Goal: Communication & Community: Participate in discussion

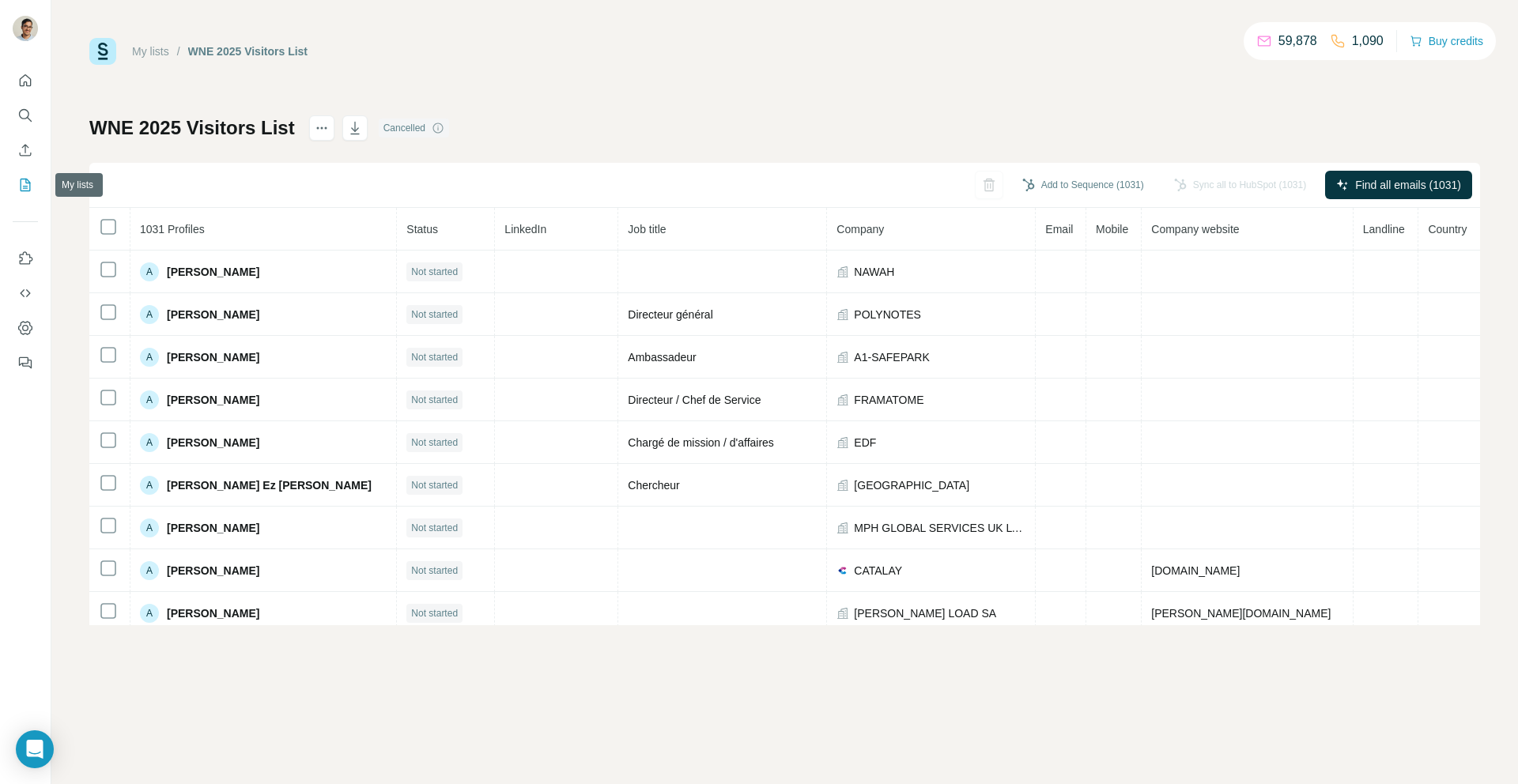
click at [18, 186] on icon "My lists" at bounding box center [25, 185] width 16 height 16
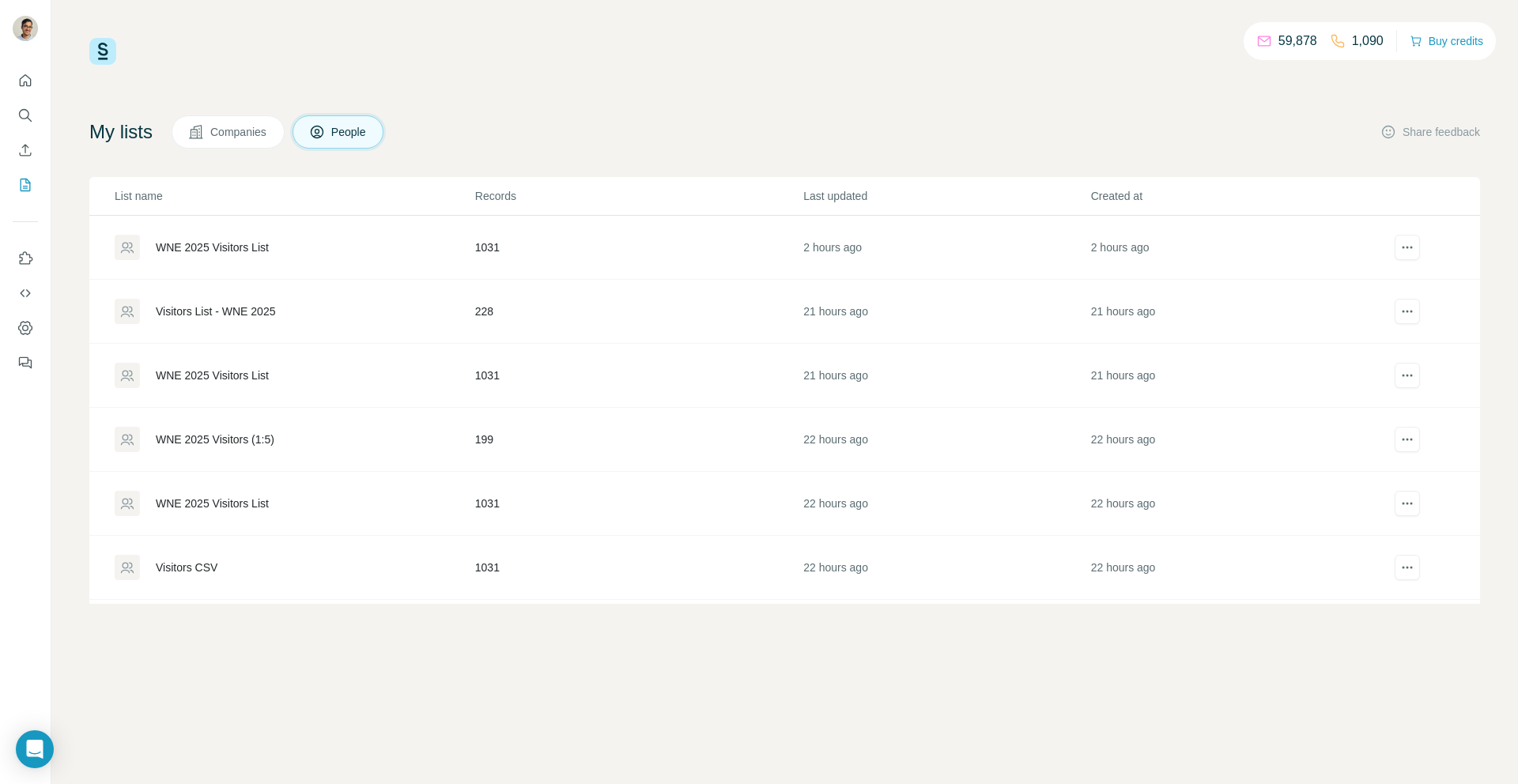
click at [213, 259] on div "WNE 2025 Visitors List" at bounding box center [294, 248] width 359 height 25
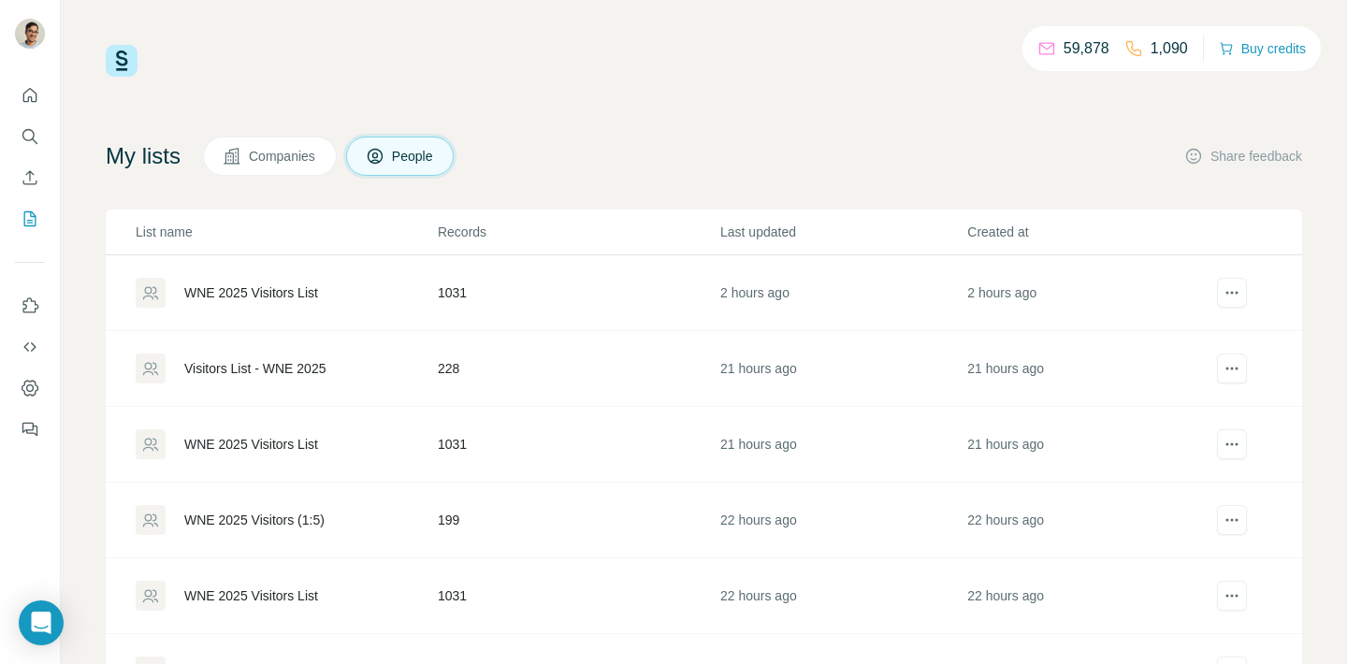
scroll to position [298, 0]
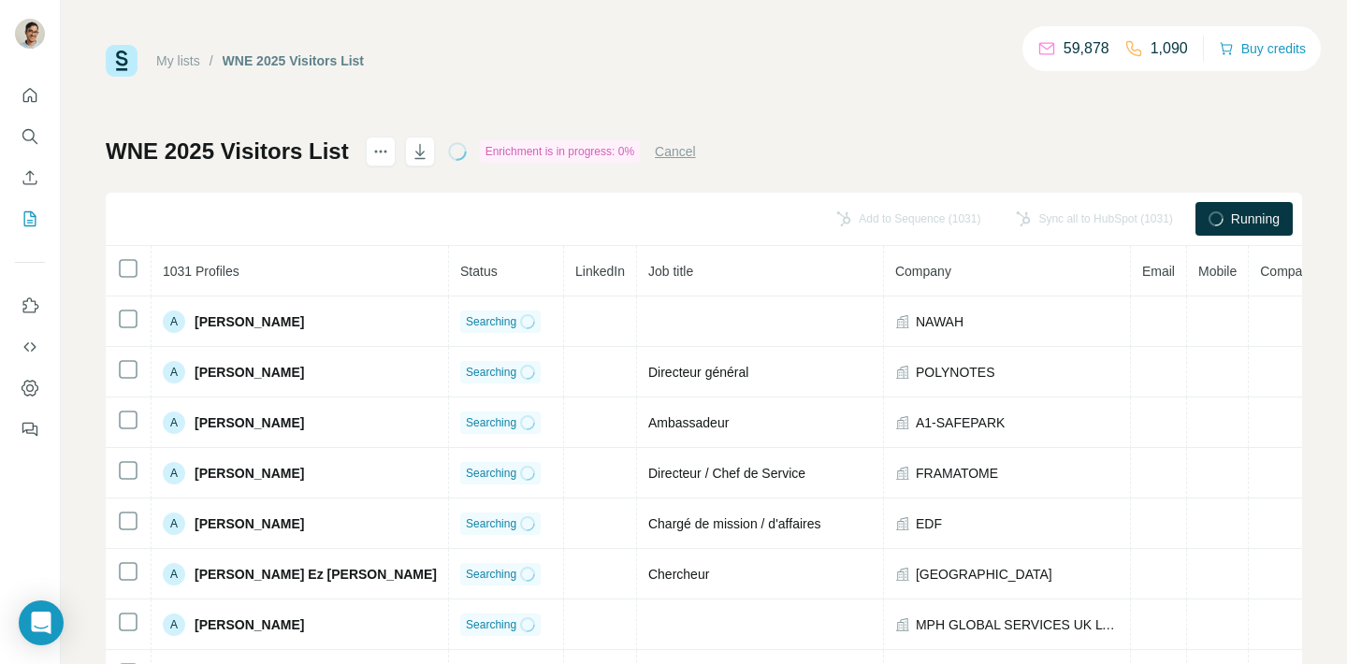
click at [45, 625] on icon "Open Intercom Messenger" at bounding box center [42, 623] width 20 height 22
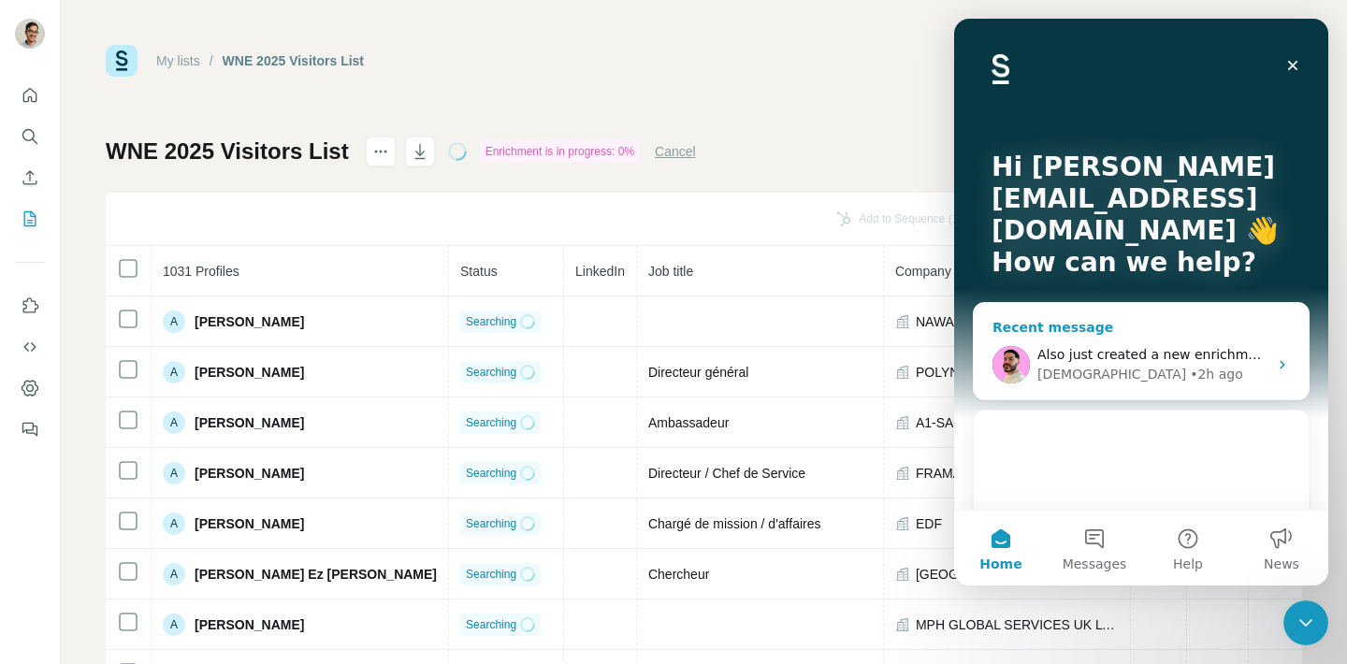
click at [1121, 352] on span "Also just created a new enrichment list but the progress is stuck at 0% as usua…" at bounding box center [1303, 354] width 531 height 15
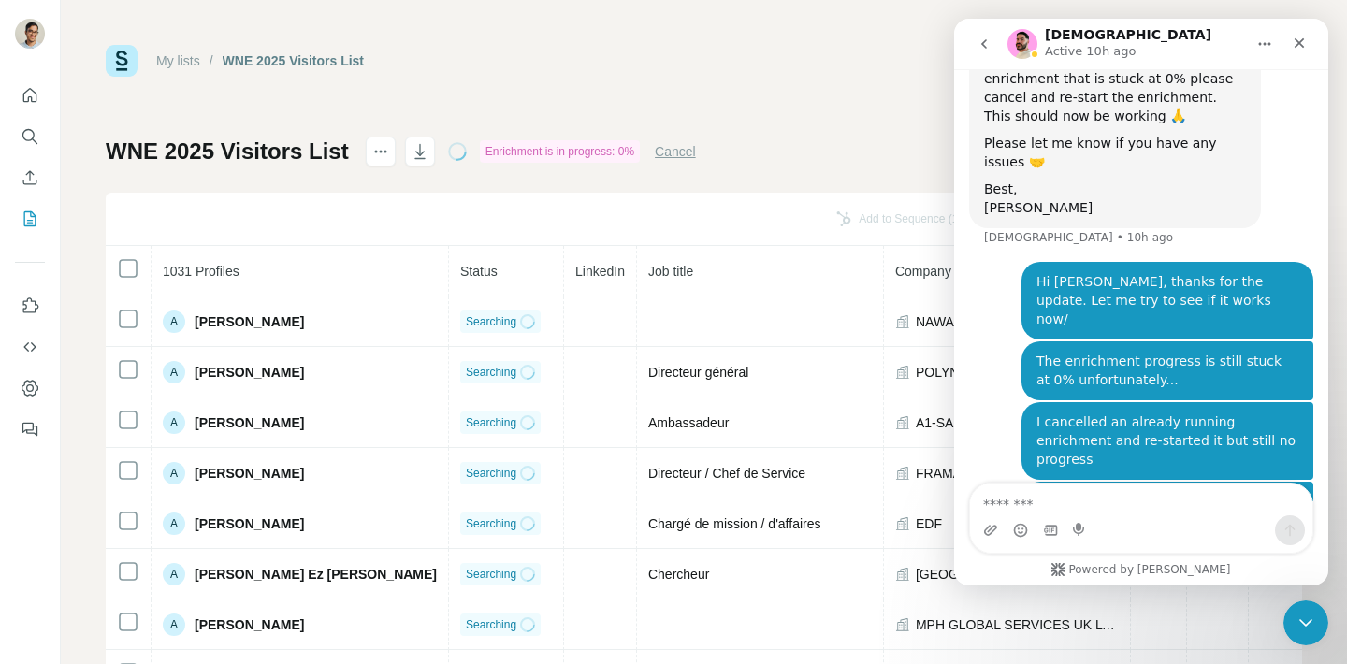
scroll to position [6052, 0]
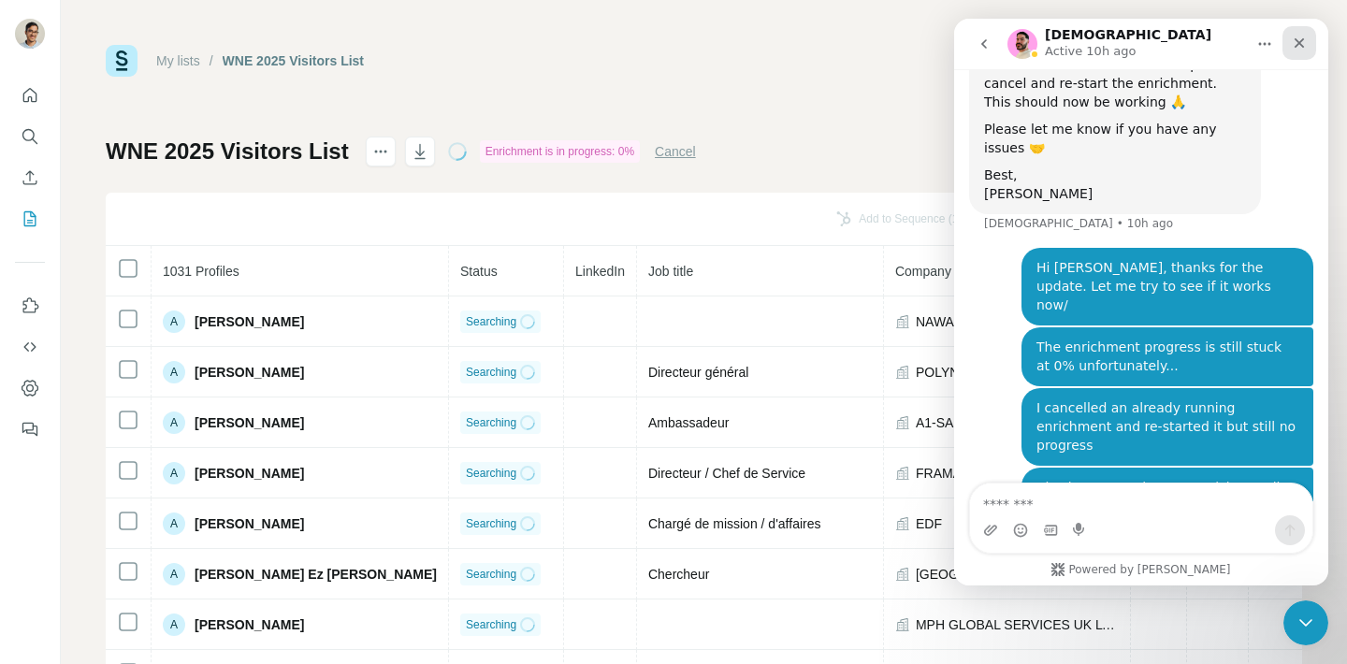
click at [1302, 41] on icon "Close" at bounding box center [1299, 43] width 15 height 15
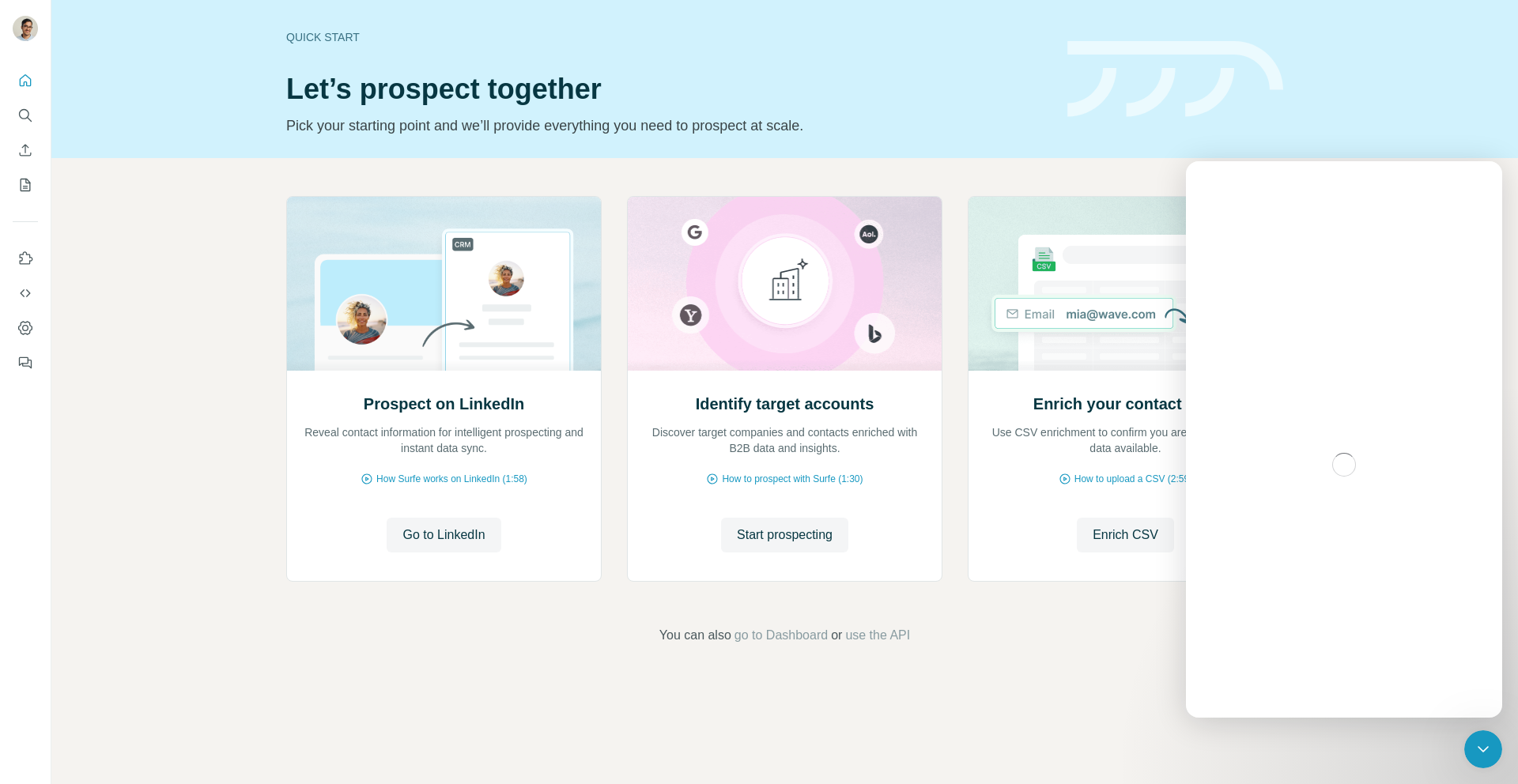
click at [30, 150] on icon "Enrich CSV" at bounding box center [25, 150] width 16 height 16
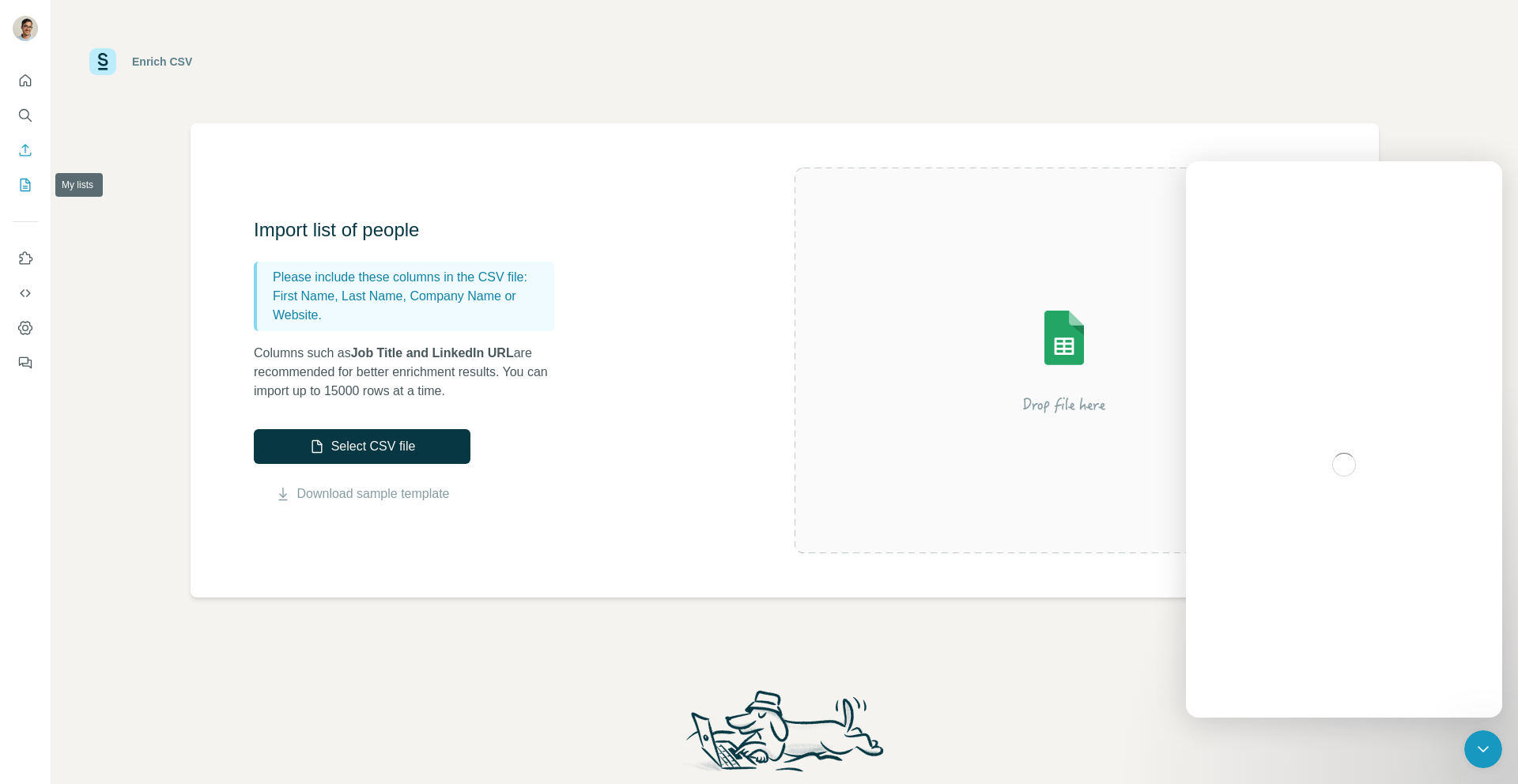
click at [30, 186] on icon "My lists" at bounding box center [25, 184] width 10 height 13
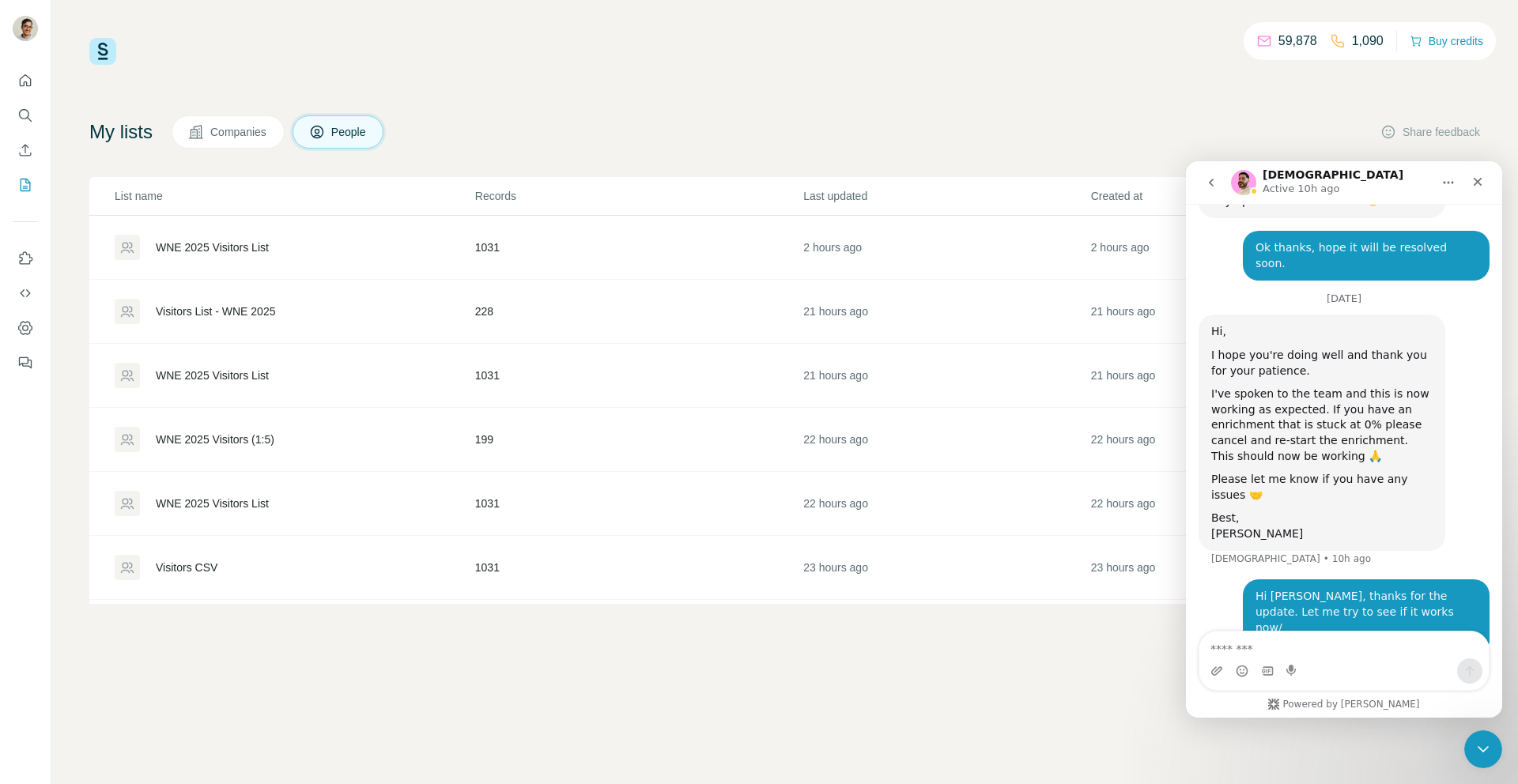
click at [240, 248] on div "WNE 2025 Visitors List" at bounding box center [212, 248] width 113 height 16
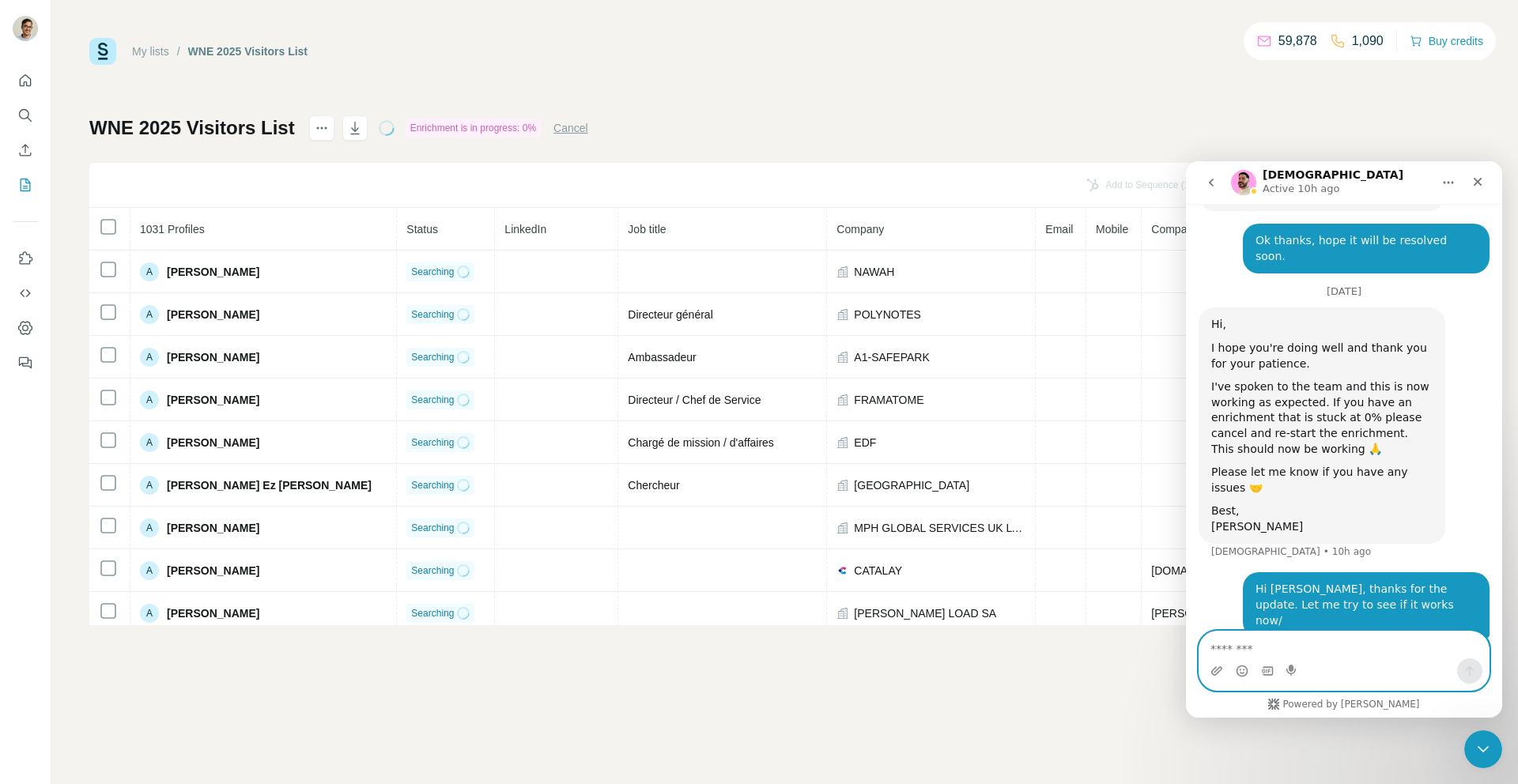
click at [1285, 644] on textarea "Message…" at bounding box center [1344, 645] width 289 height 27
type textarea "*"
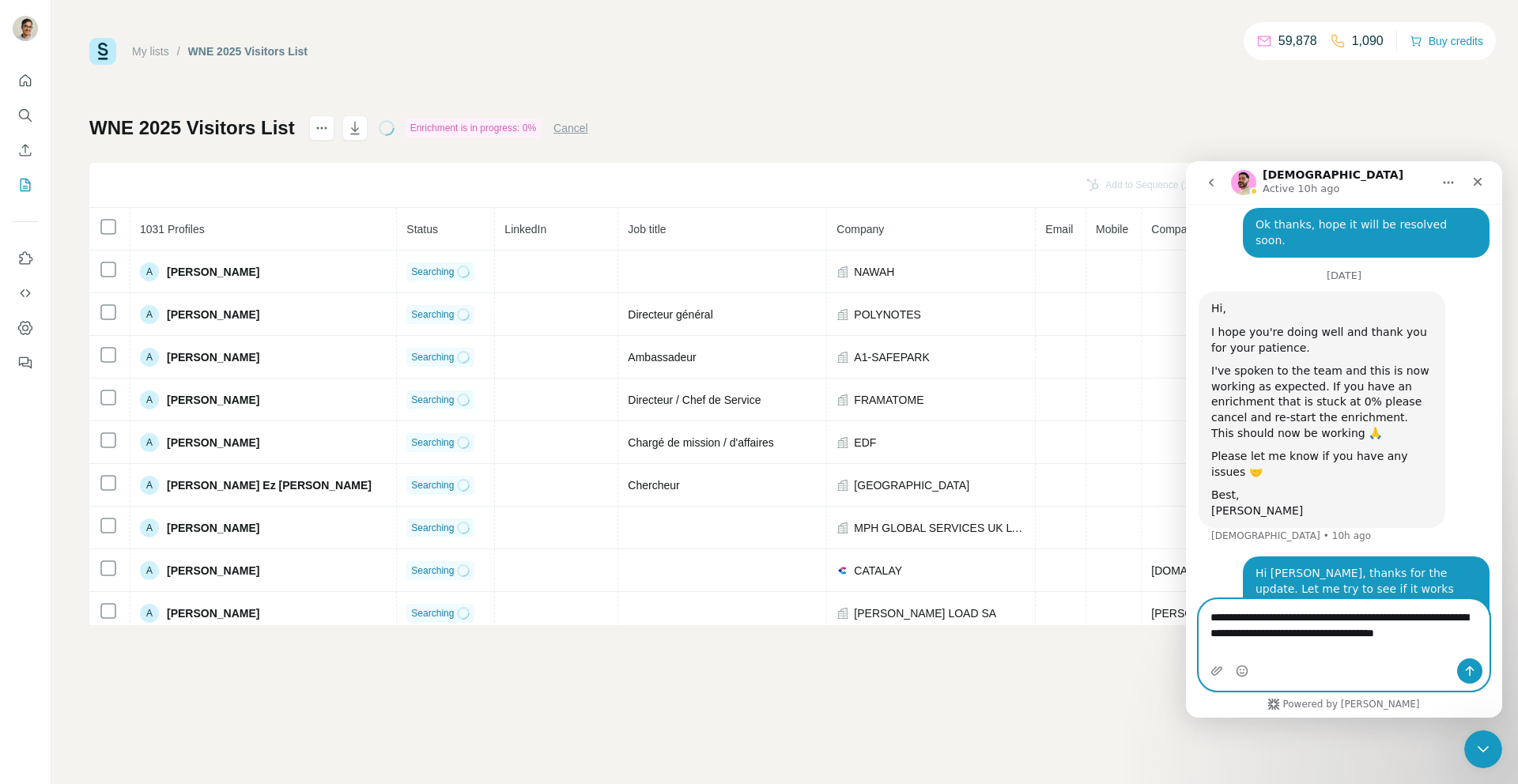
scroll to position [4927, 0]
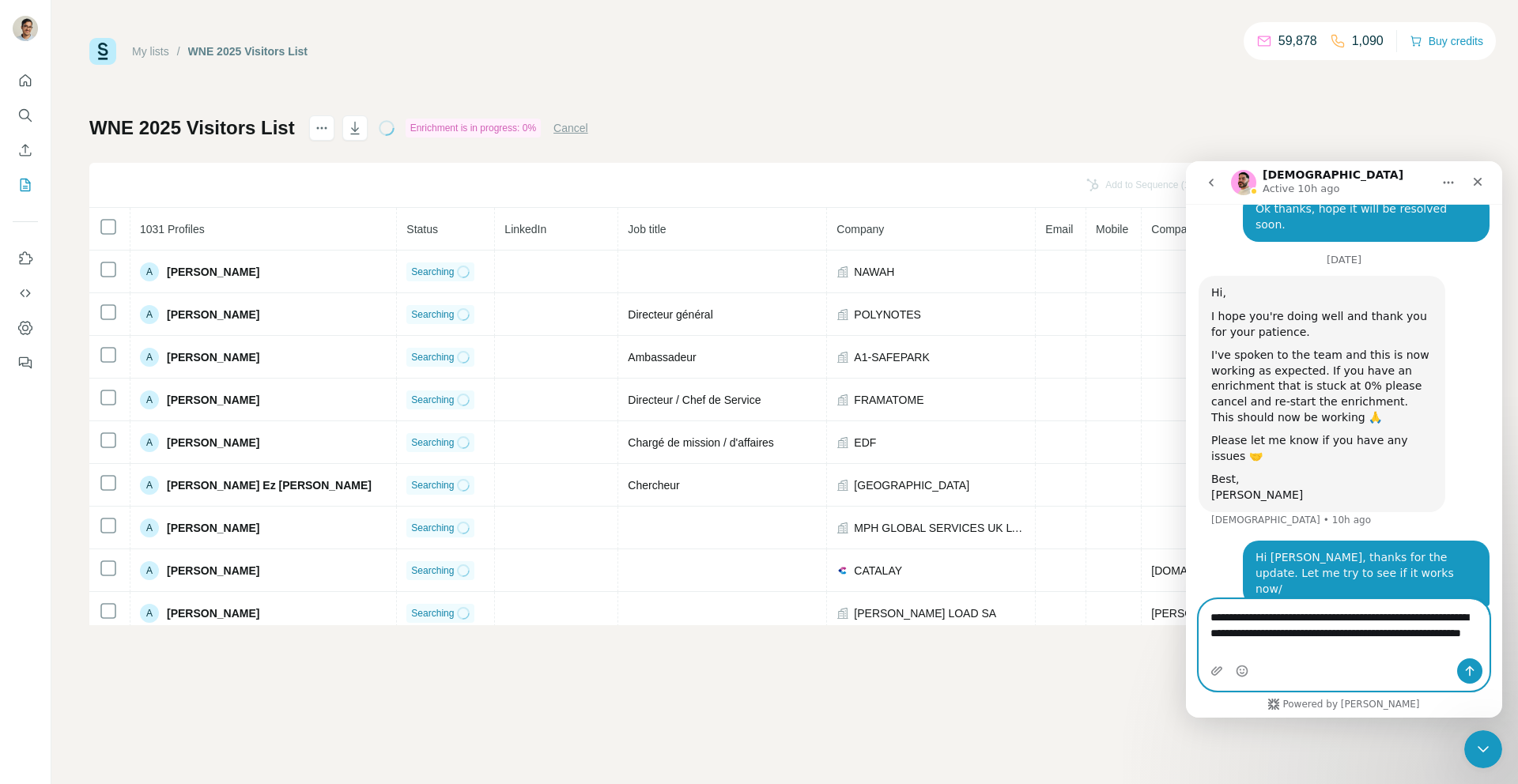
click at [1243, 651] on textarea "**********" at bounding box center [1344, 629] width 289 height 58
drag, startPoint x: 1243, startPoint y: 651, endPoint x: 1264, endPoint y: 651, distance: 21.0
click at [1264, 651] on textarea "**********" at bounding box center [1344, 629] width 289 height 58
click at [1357, 655] on textarea "**********" at bounding box center [1344, 629] width 289 height 58
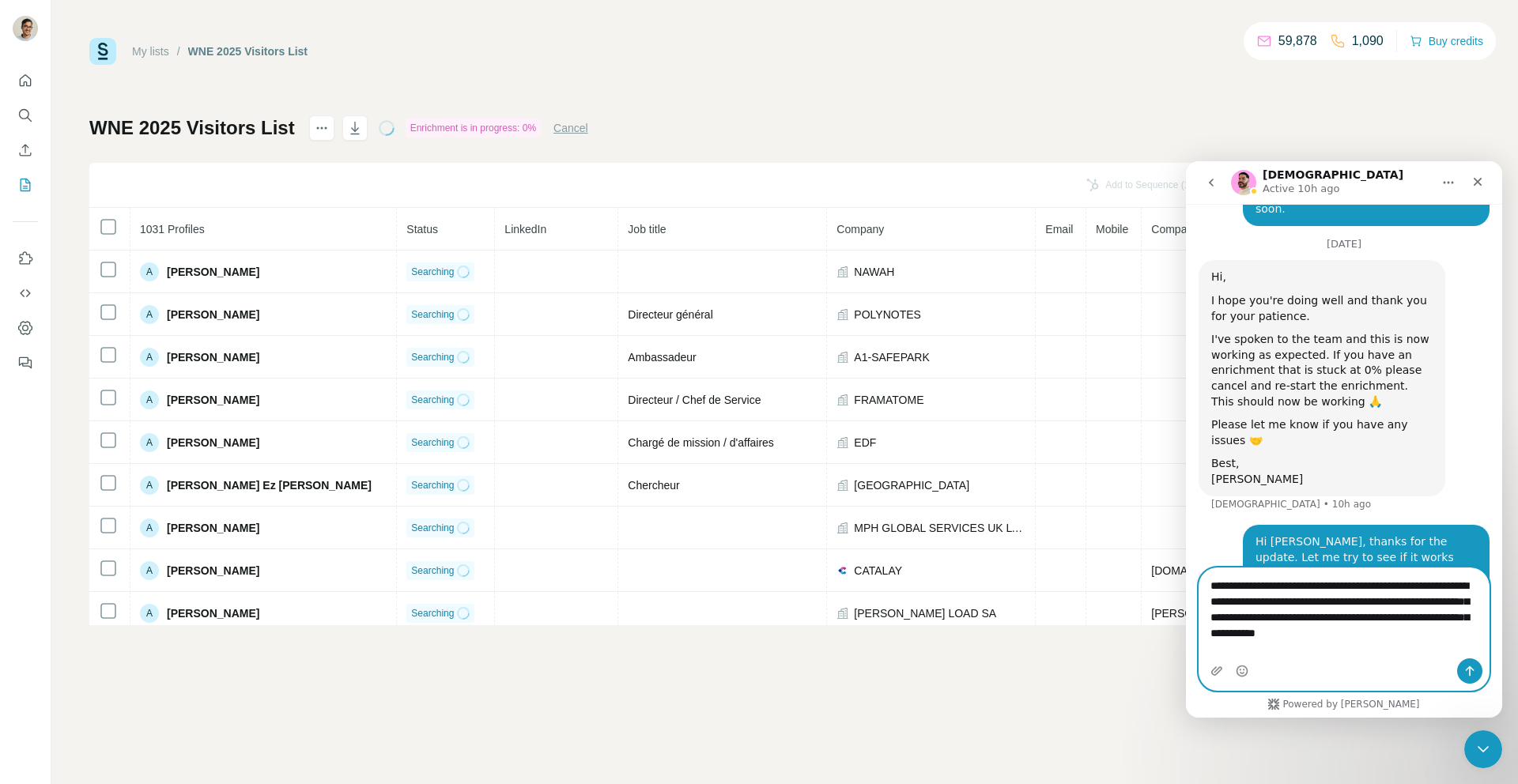
scroll to position [4958, 0]
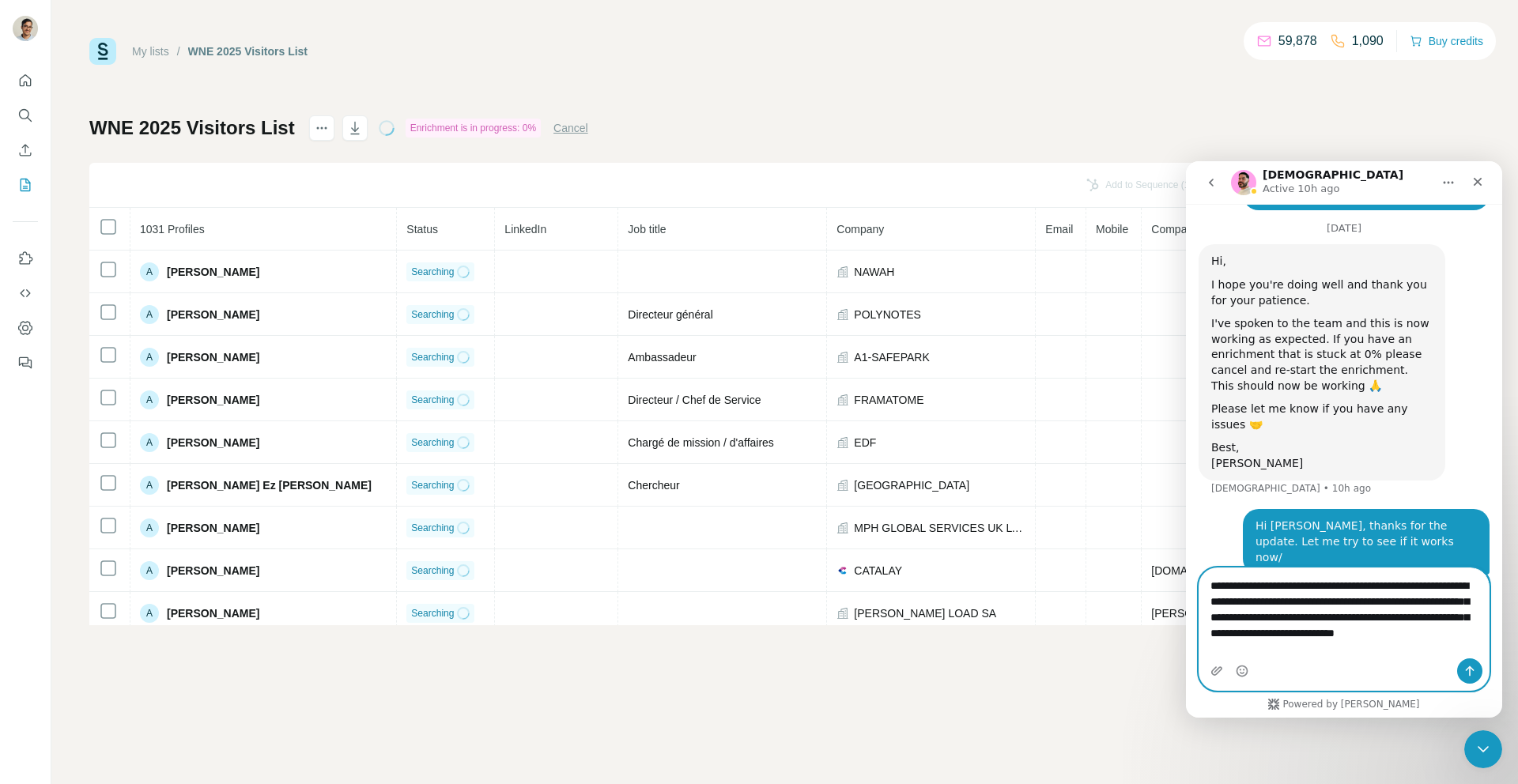
click at [1378, 607] on textarea "**********" at bounding box center [1344, 613] width 289 height 90
click at [1344, 620] on textarea "**********" at bounding box center [1344, 613] width 289 height 90
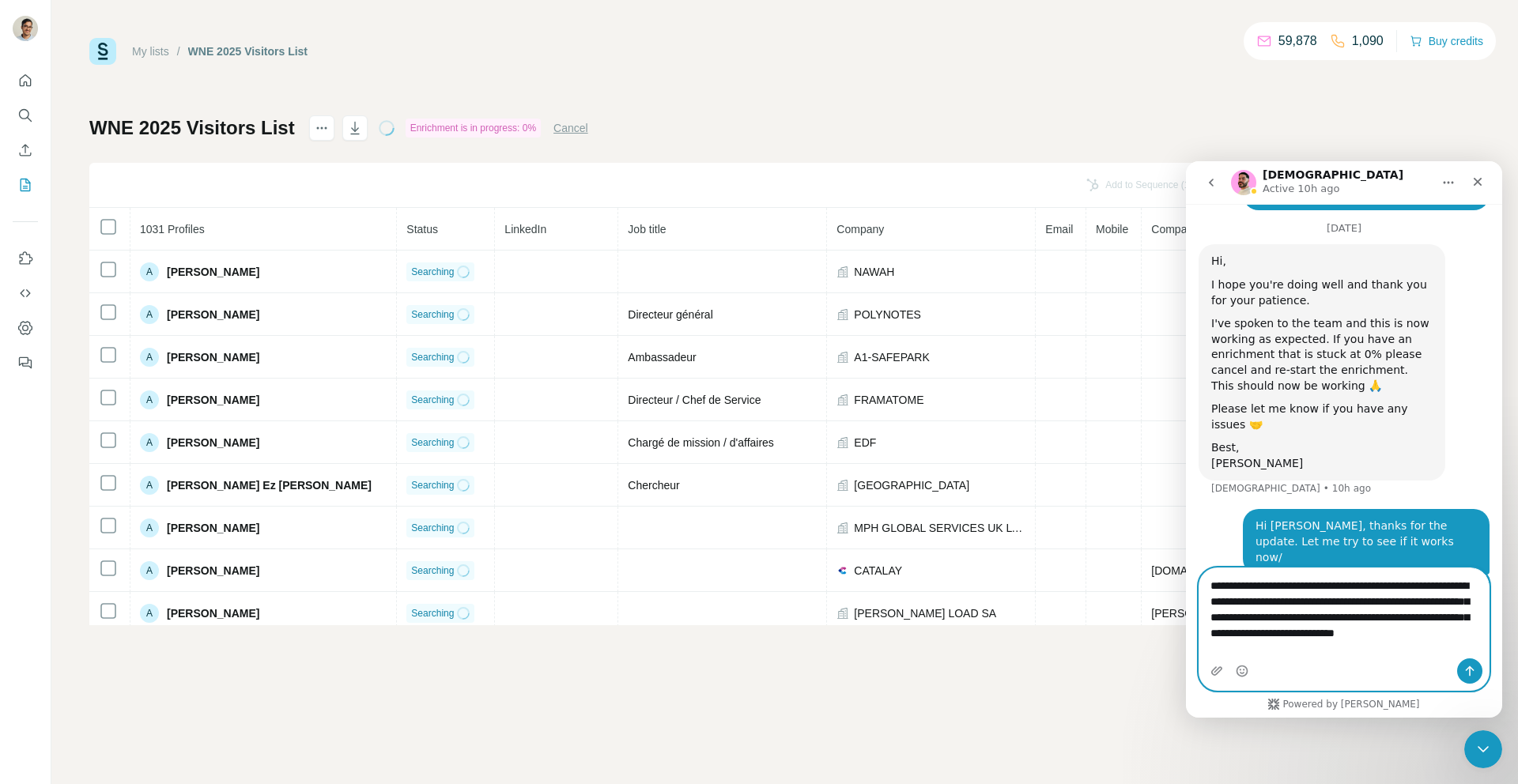
click at [1344, 620] on textarea "**********" at bounding box center [1344, 613] width 289 height 90
paste textarea "**********"
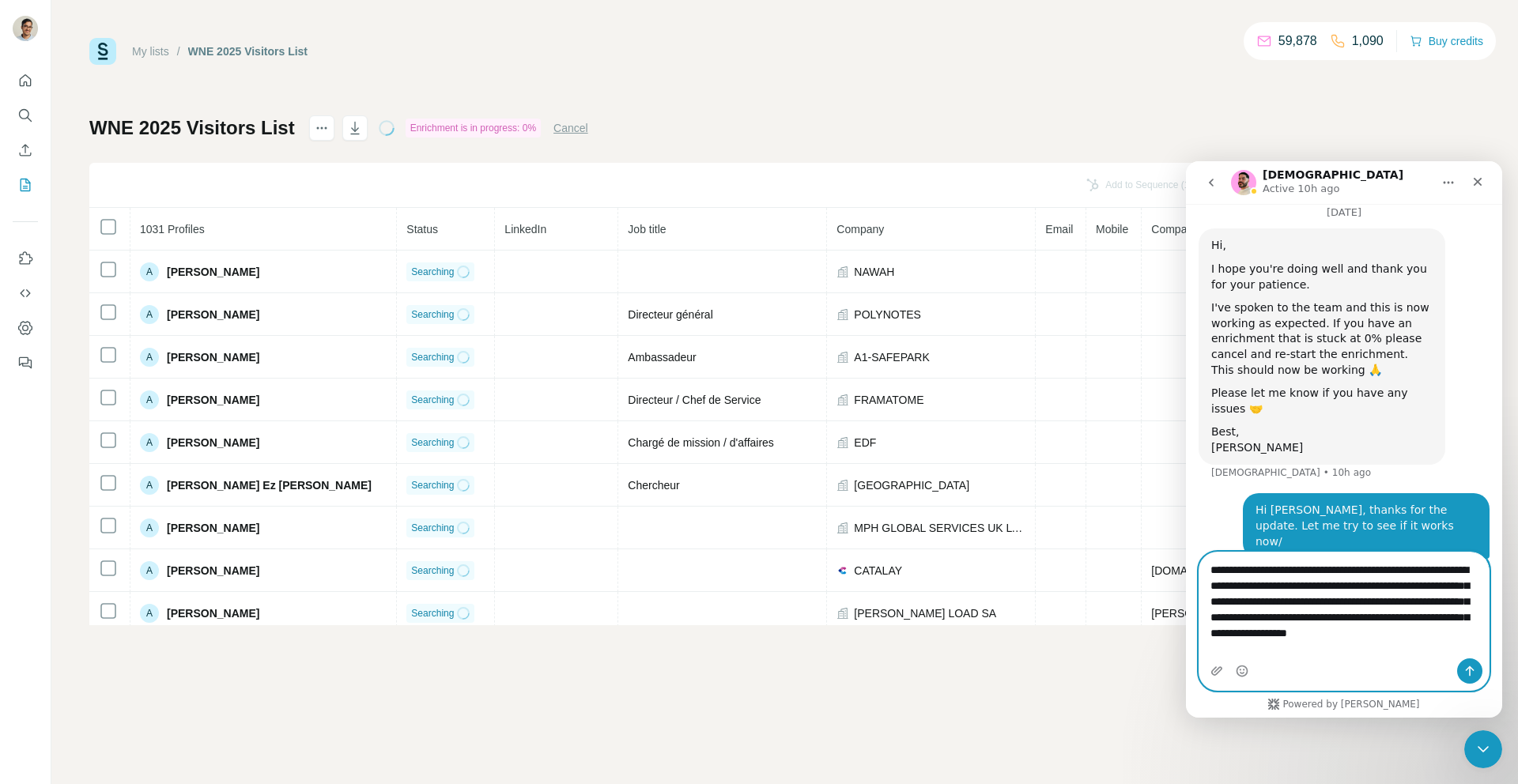
type textarea "**********"
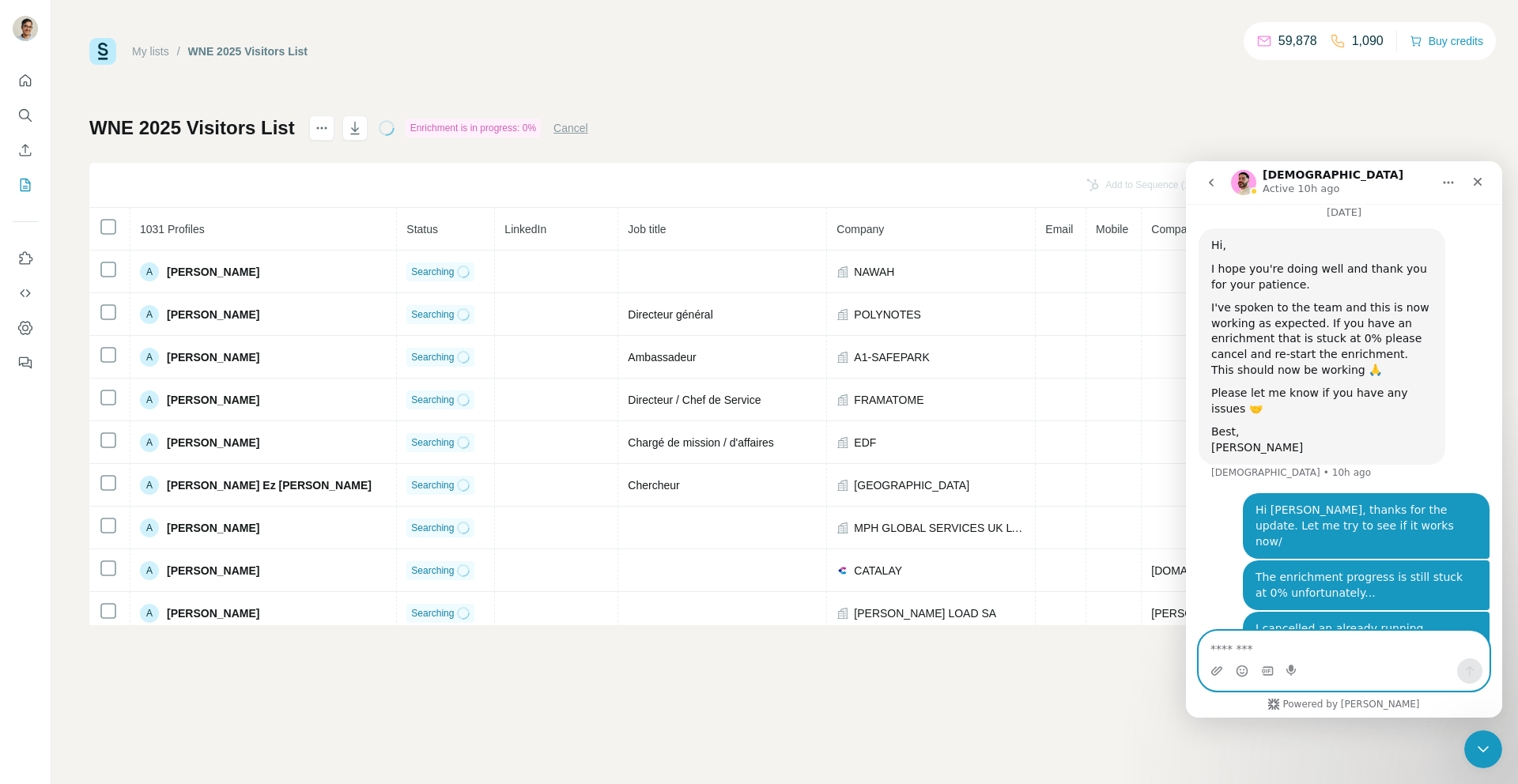
scroll to position [5035, 0]
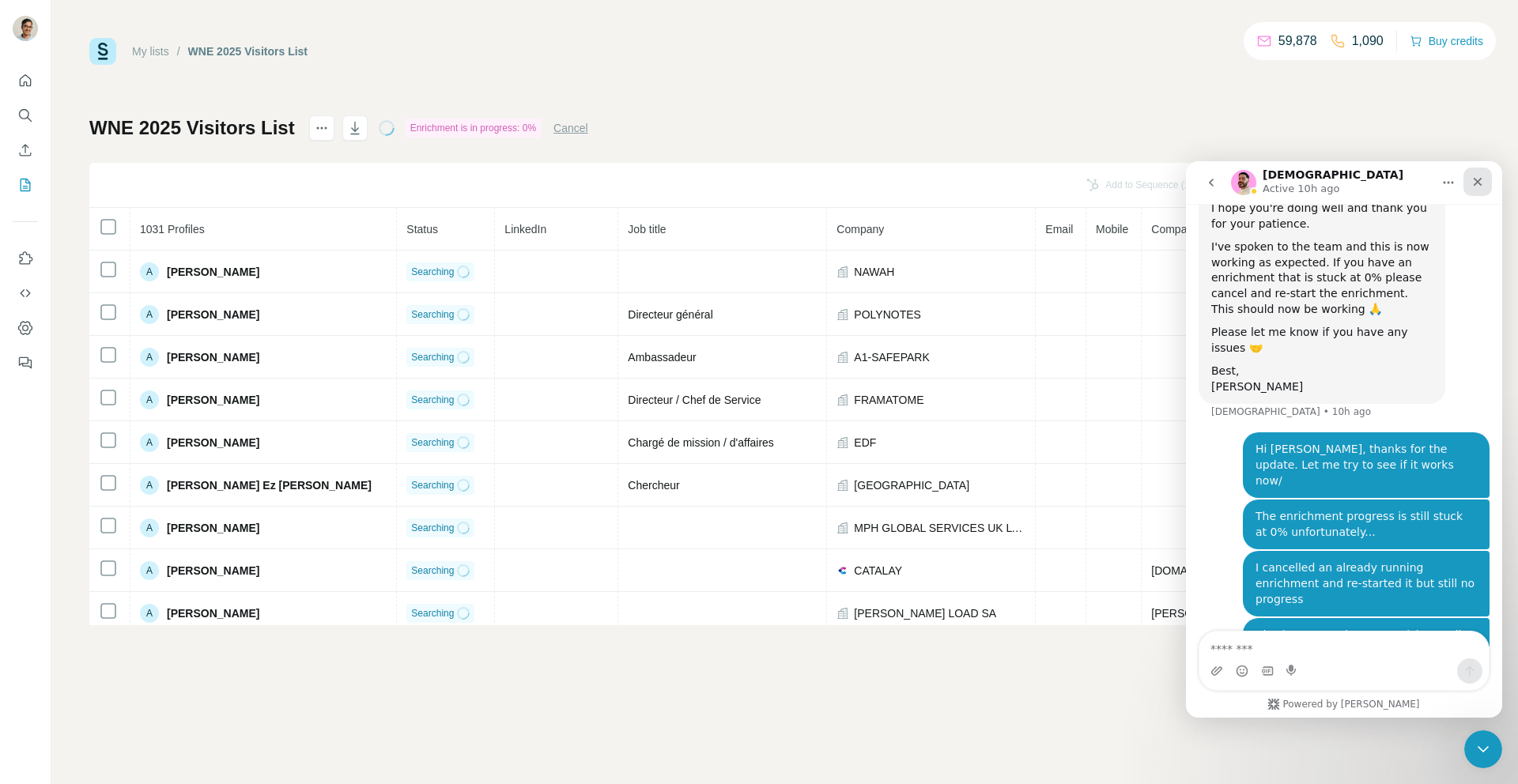
click at [1473, 167] on div "Close" at bounding box center [1478, 182] width 29 height 29
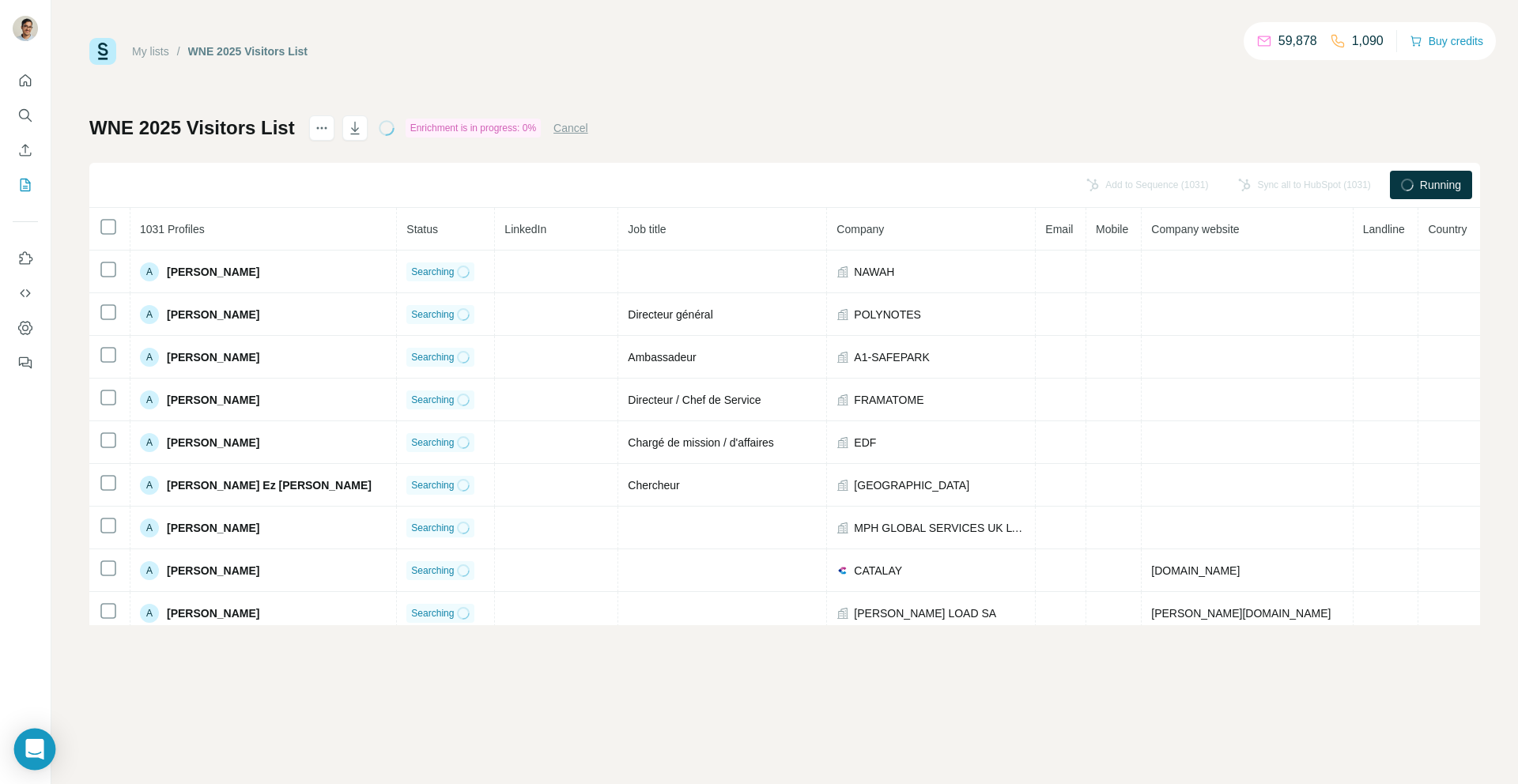
click at [30, 754] on icon "Open Intercom Messenger" at bounding box center [35, 749] width 19 height 20
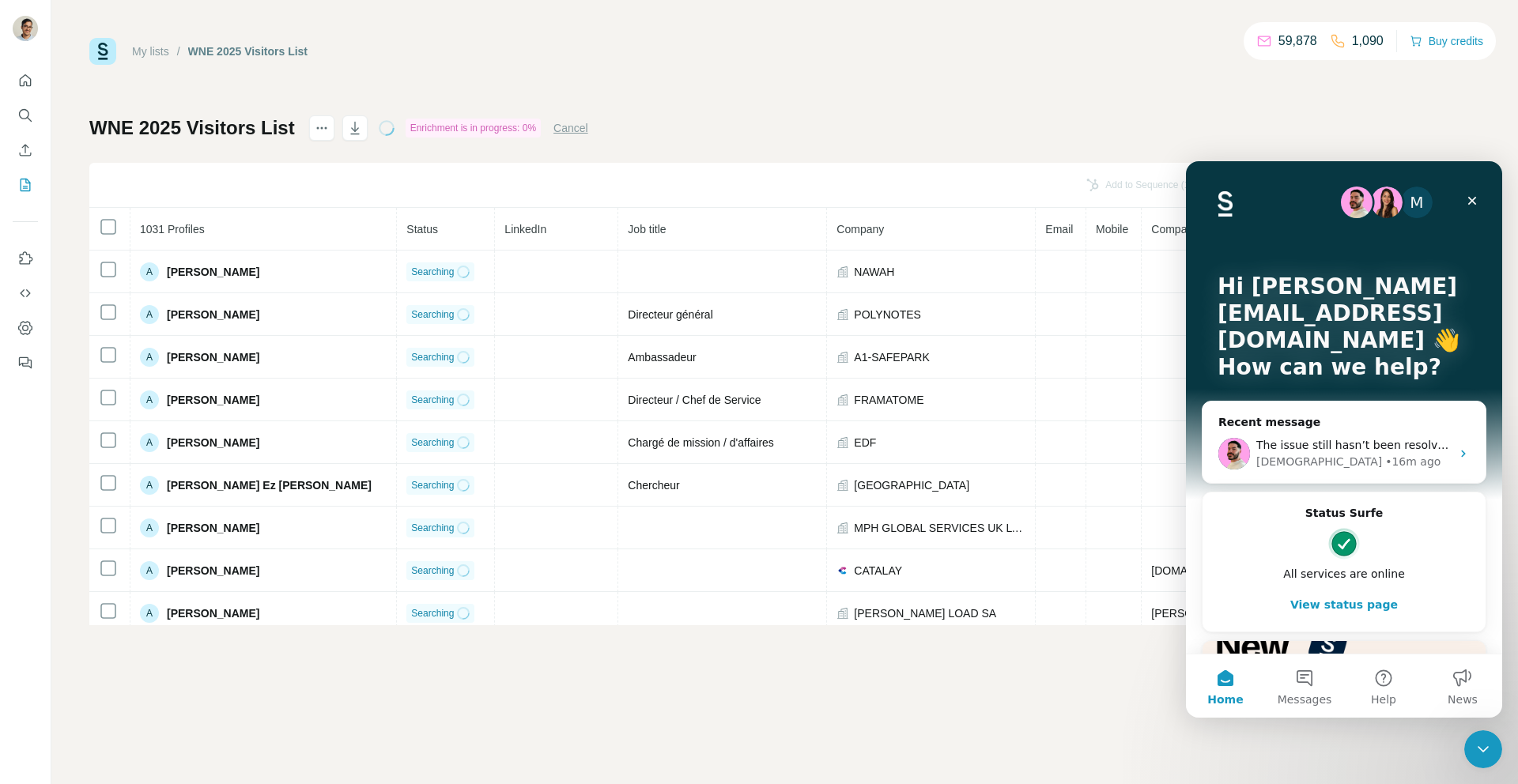
click at [1327, 600] on button "View status page" at bounding box center [1345, 604] width 252 height 31
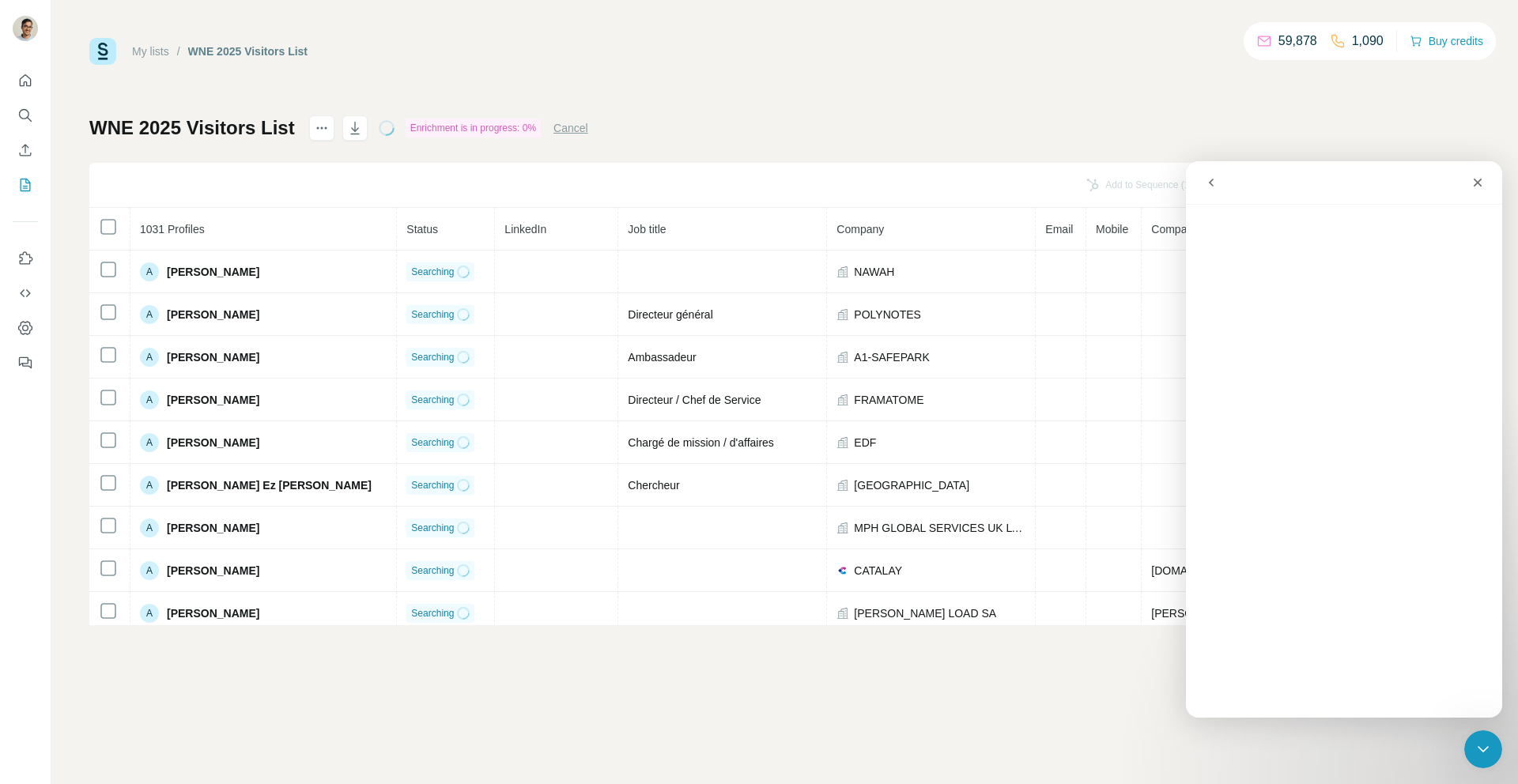
click at [1210, 193] on button "go back" at bounding box center [1212, 182] width 30 height 30
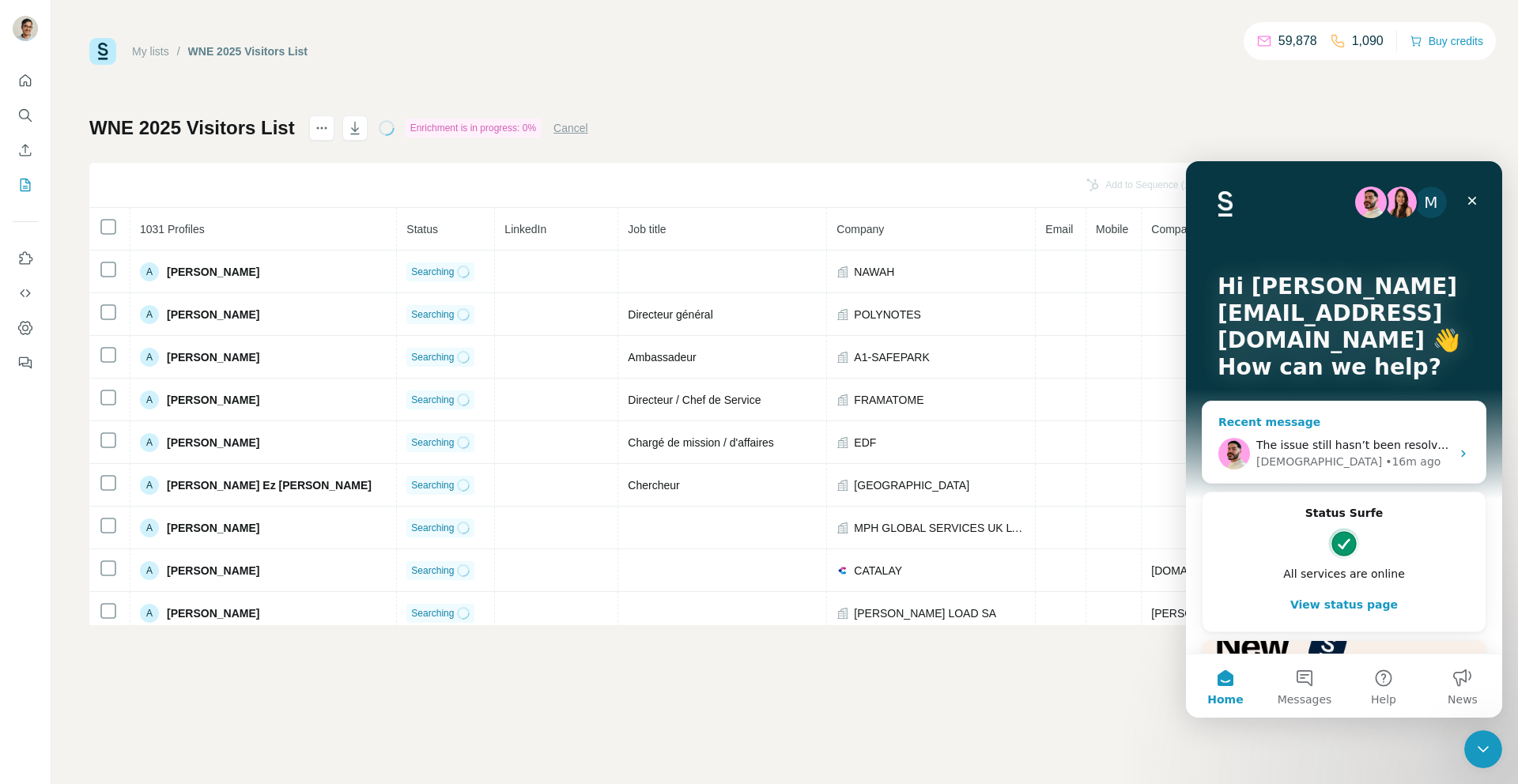
scroll to position [195, 0]
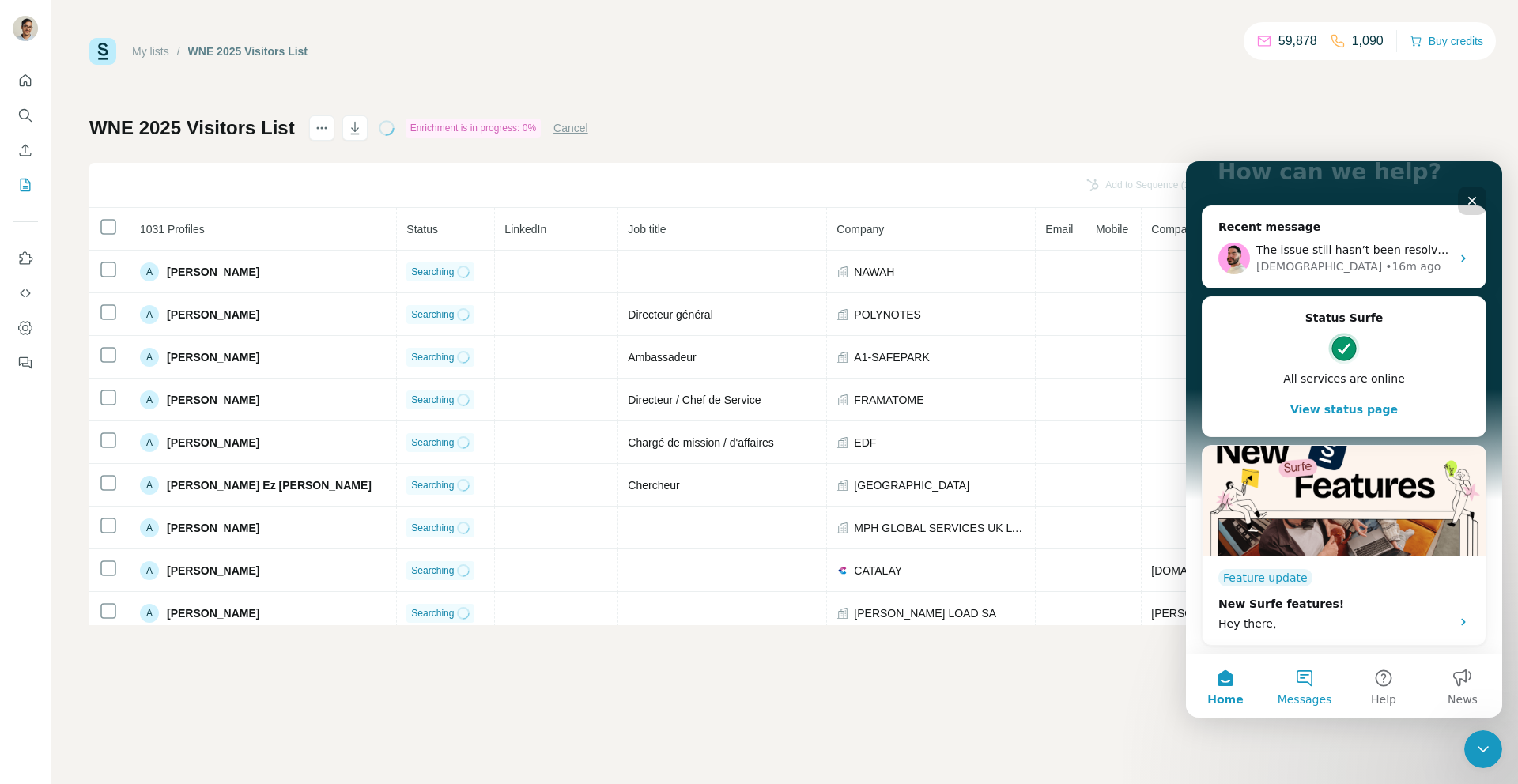
click at [1315, 671] on button "Messages" at bounding box center [1305, 686] width 79 height 63
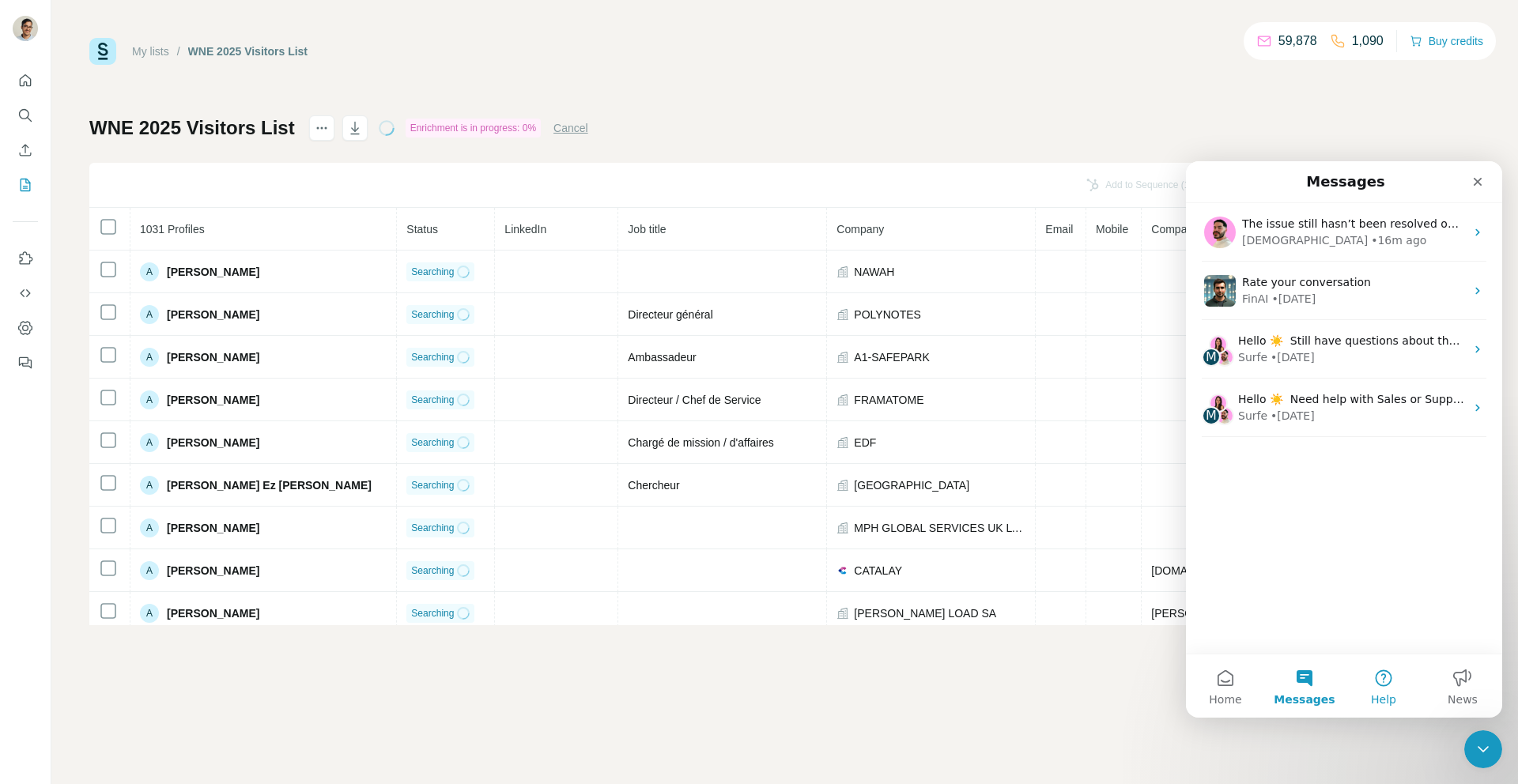
click at [1387, 675] on button "Help" at bounding box center [1384, 686] width 79 height 63
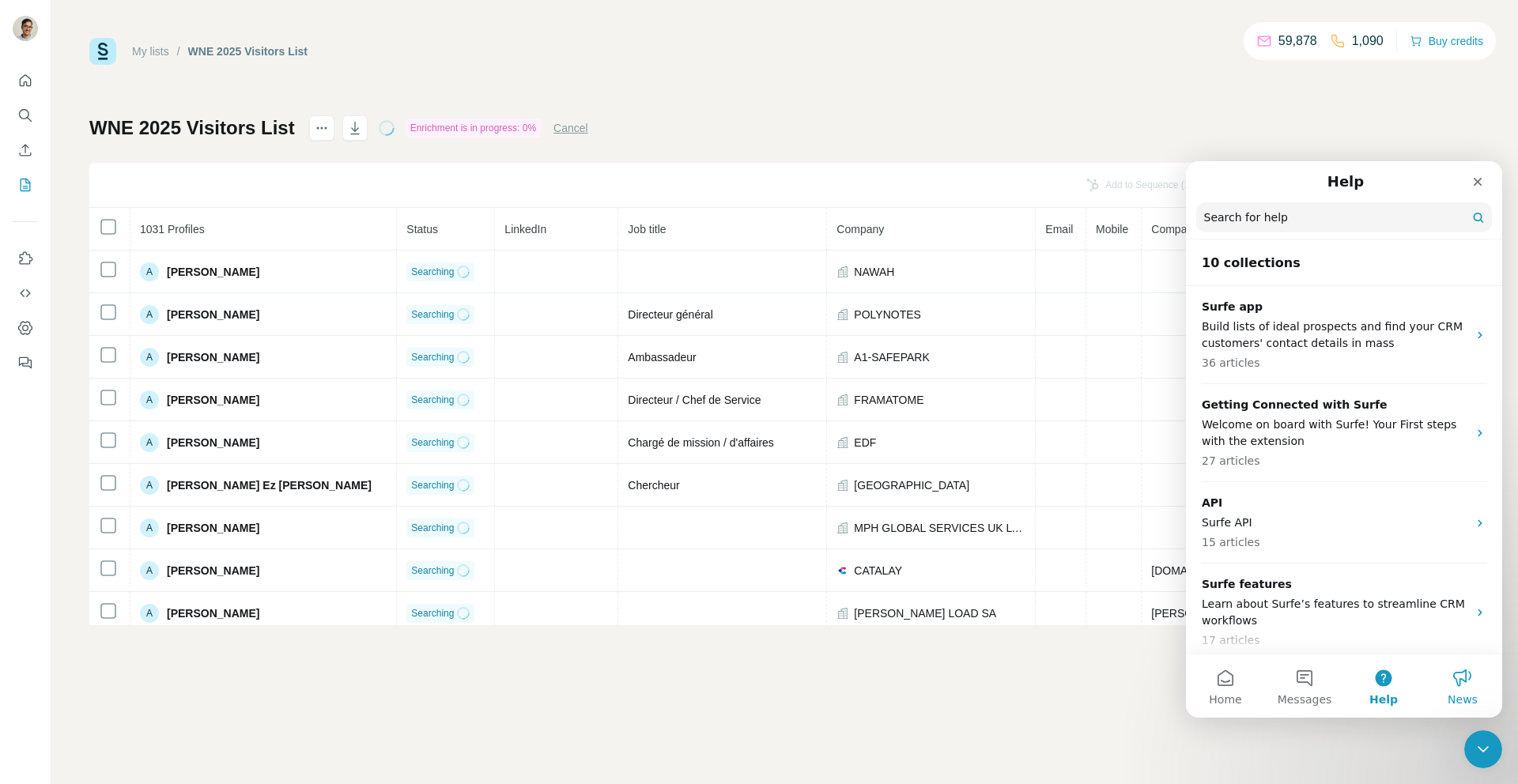
click at [1454, 670] on button "News" at bounding box center [1463, 686] width 79 height 63
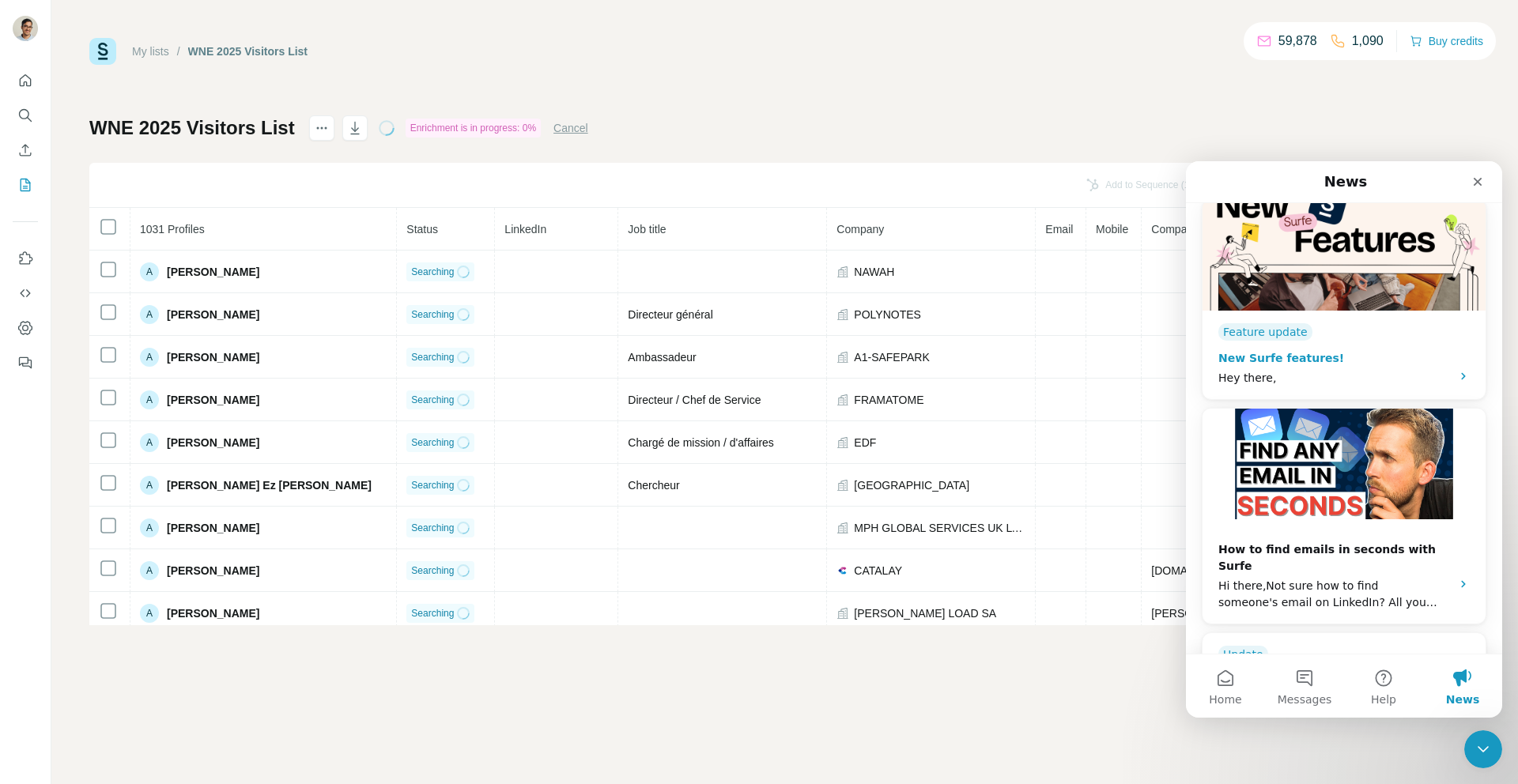
scroll to position [0, 0]
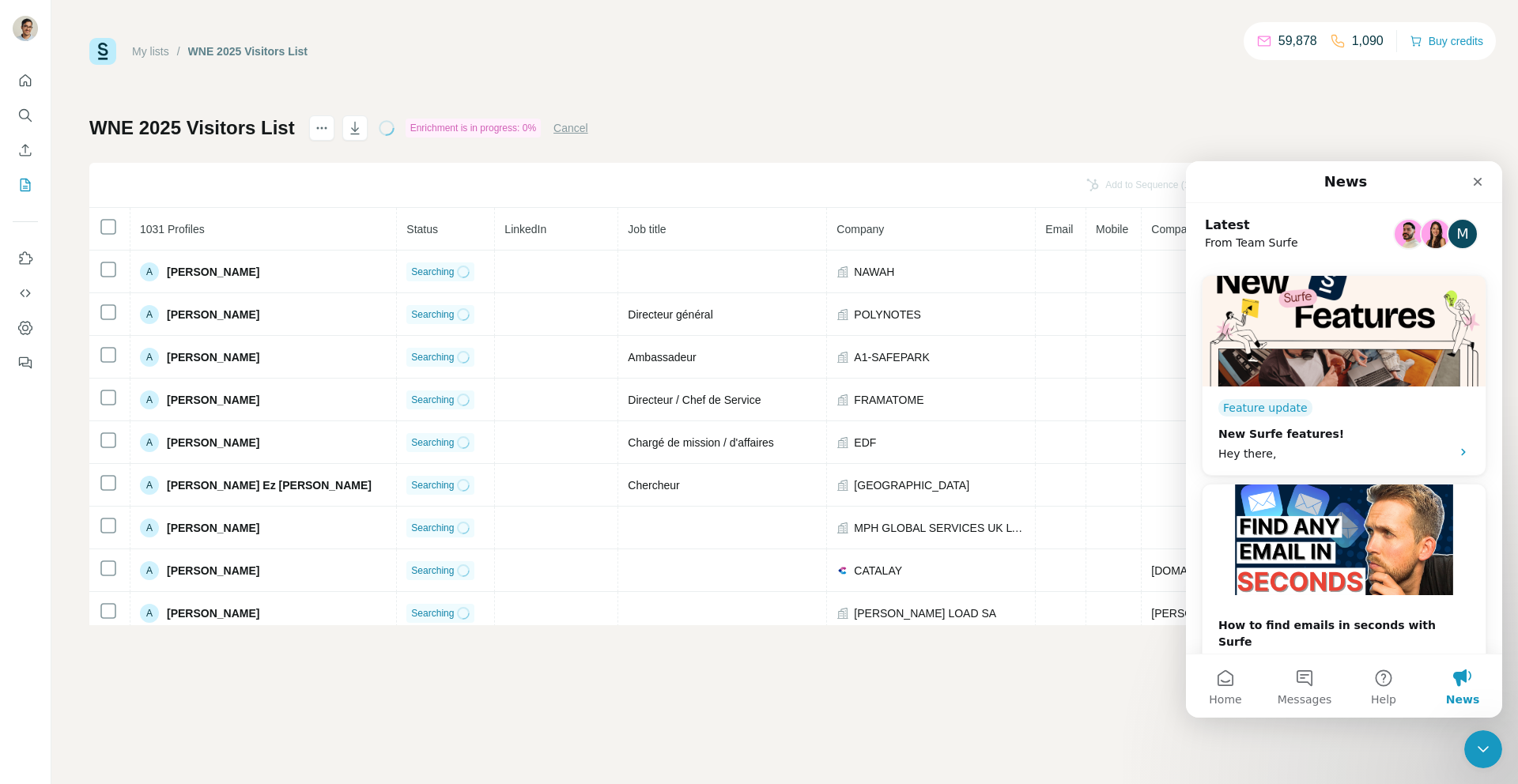
drag, startPoint x: 1434, startPoint y: 237, endPoint x: 1420, endPoint y: 256, distance: 23.6
click at [1378, 694] on span "Help" at bounding box center [1384, 700] width 25 height 11
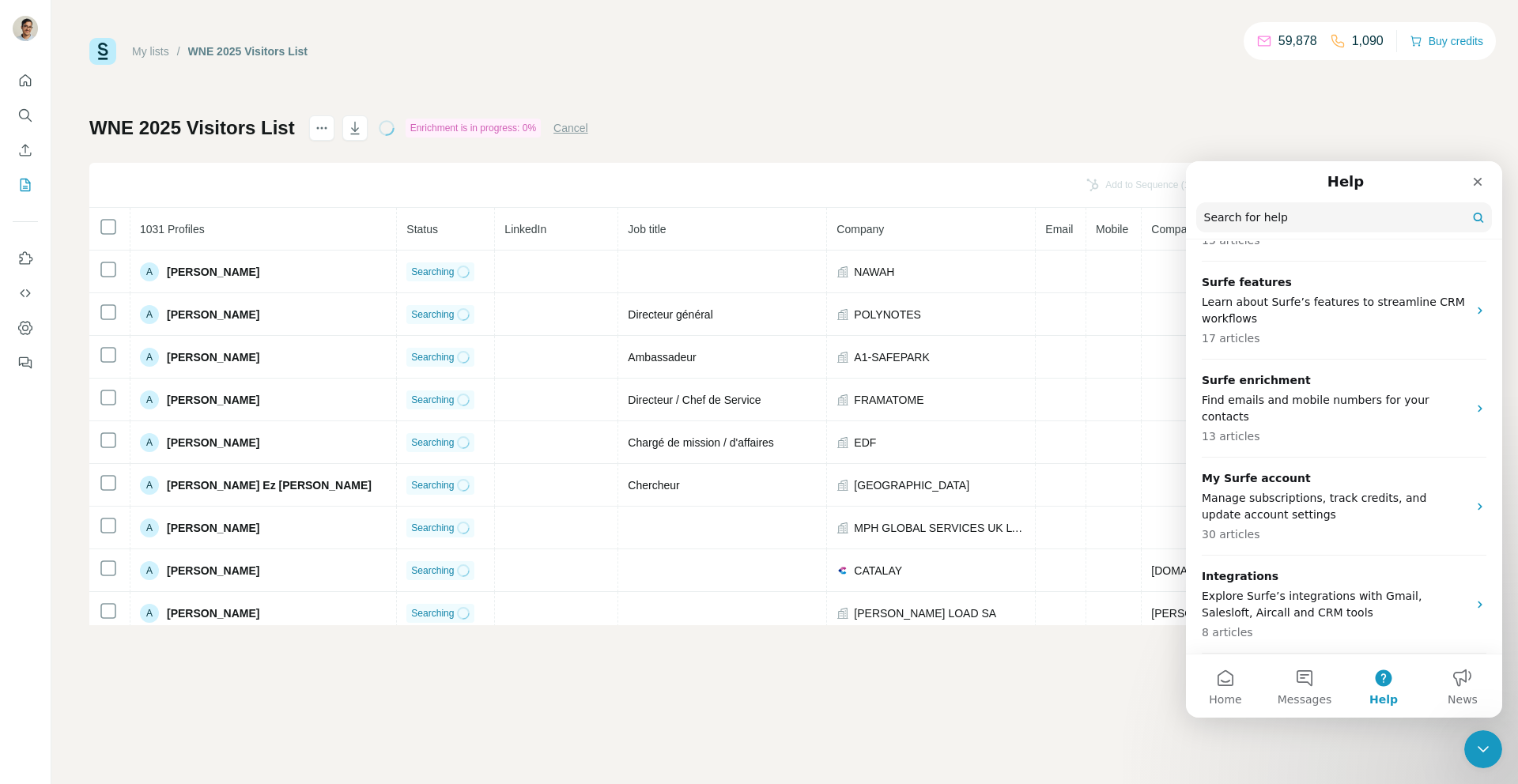
scroll to position [559, 0]
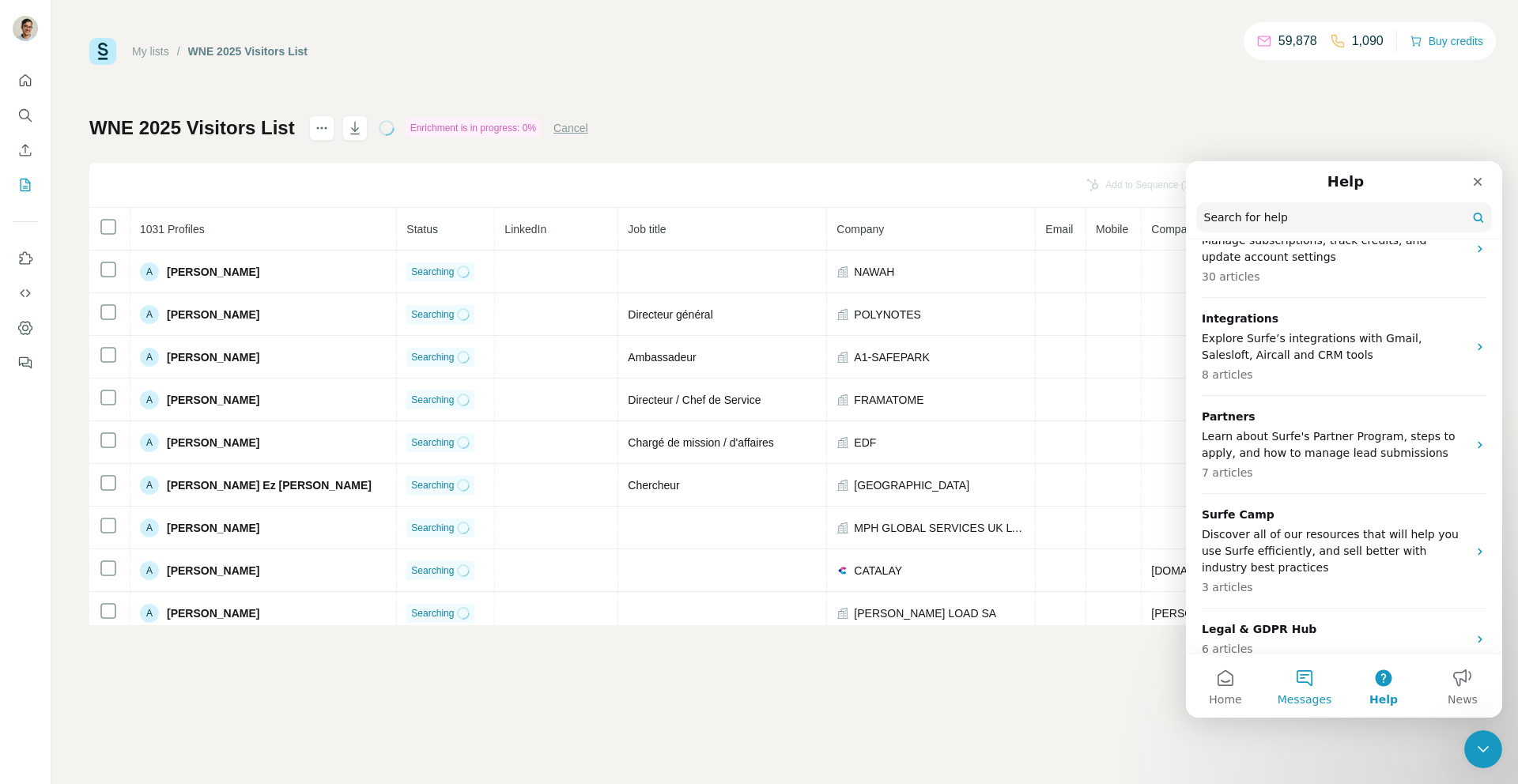
click at [1300, 694] on span "Messages" at bounding box center [1305, 700] width 55 height 11
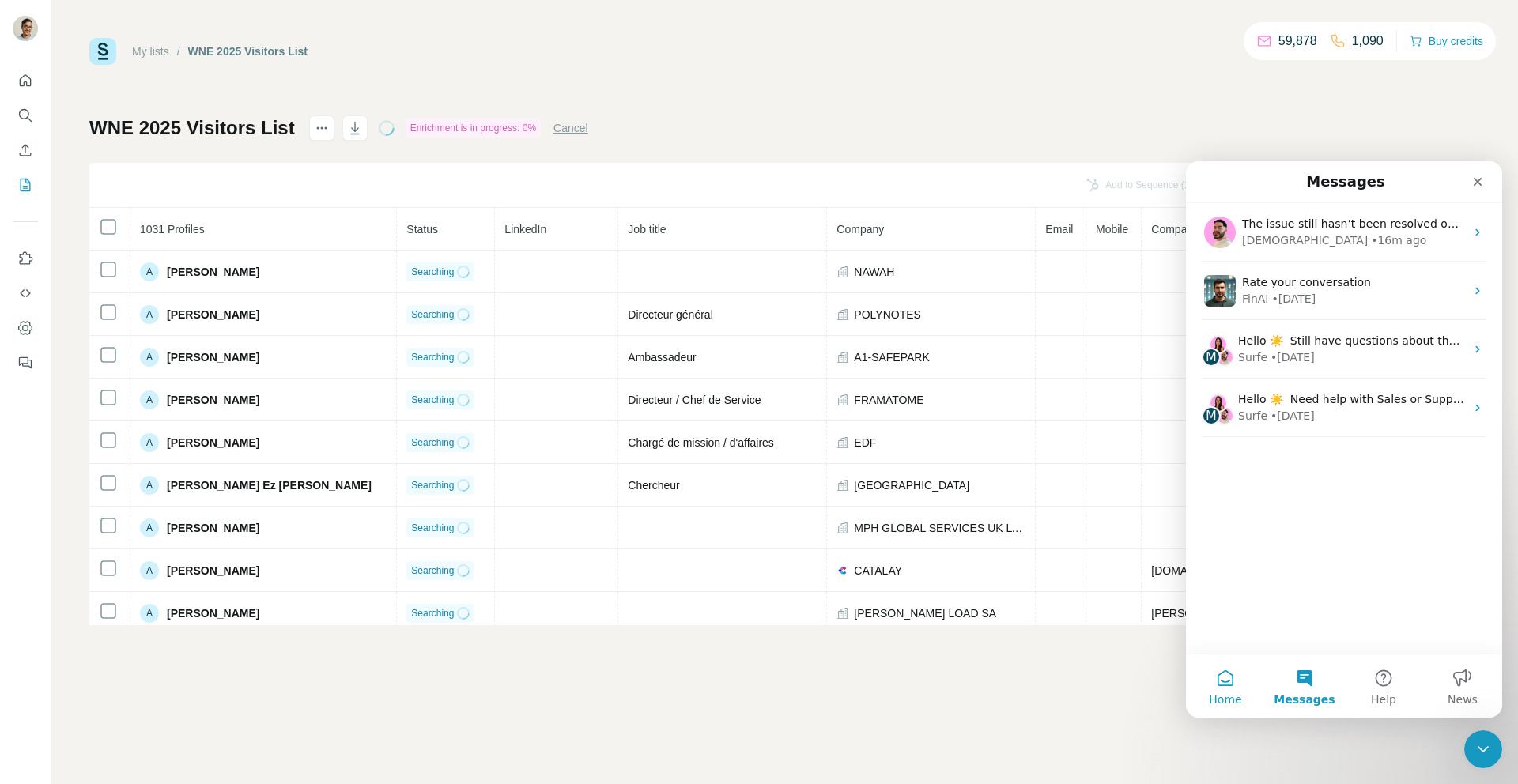
click at [1257, 691] on button "Home" at bounding box center [1226, 686] width 79 height 63
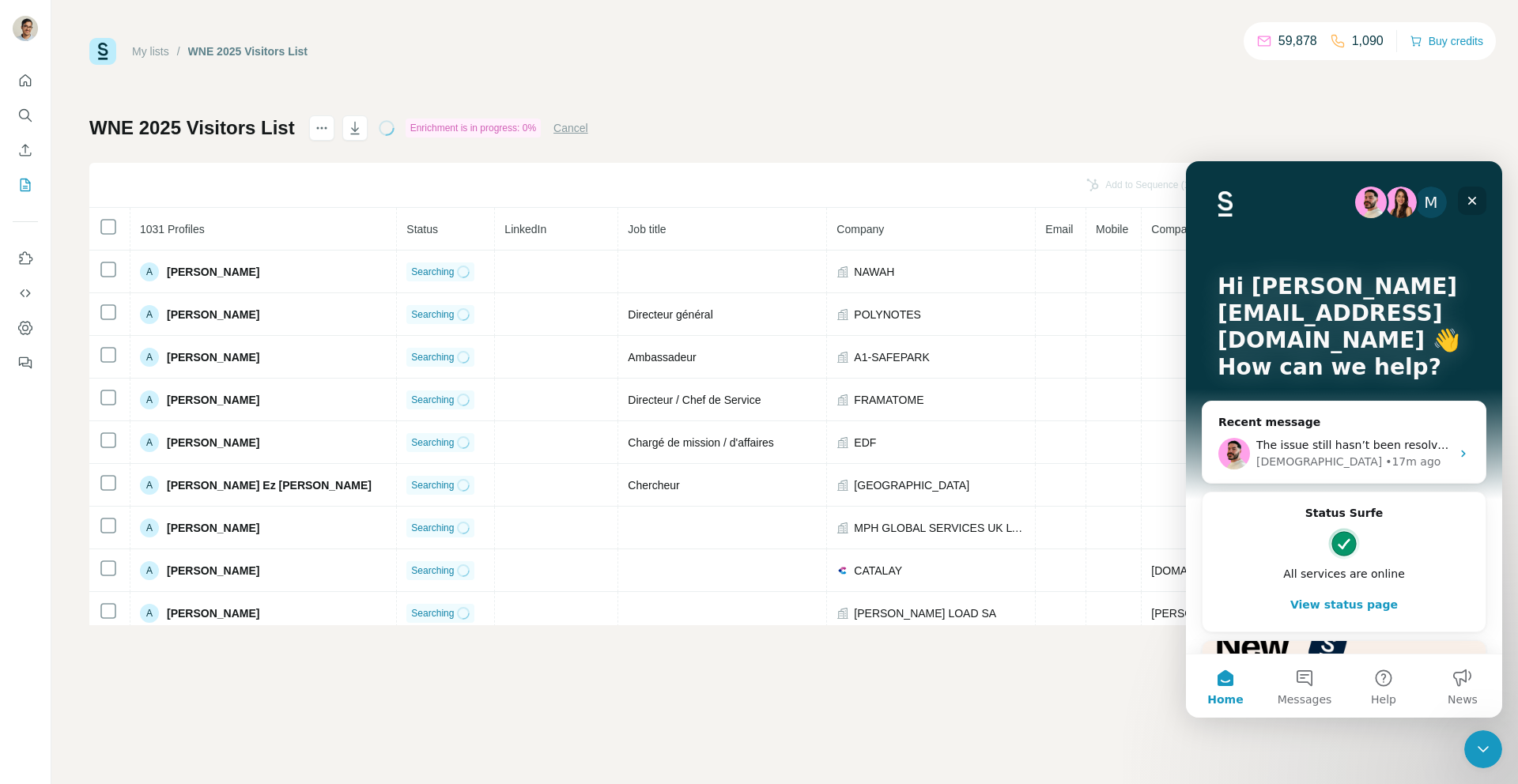
click at [1472, 202] on icon "Close" at bounding box center [1473, 201] width 8 height 8
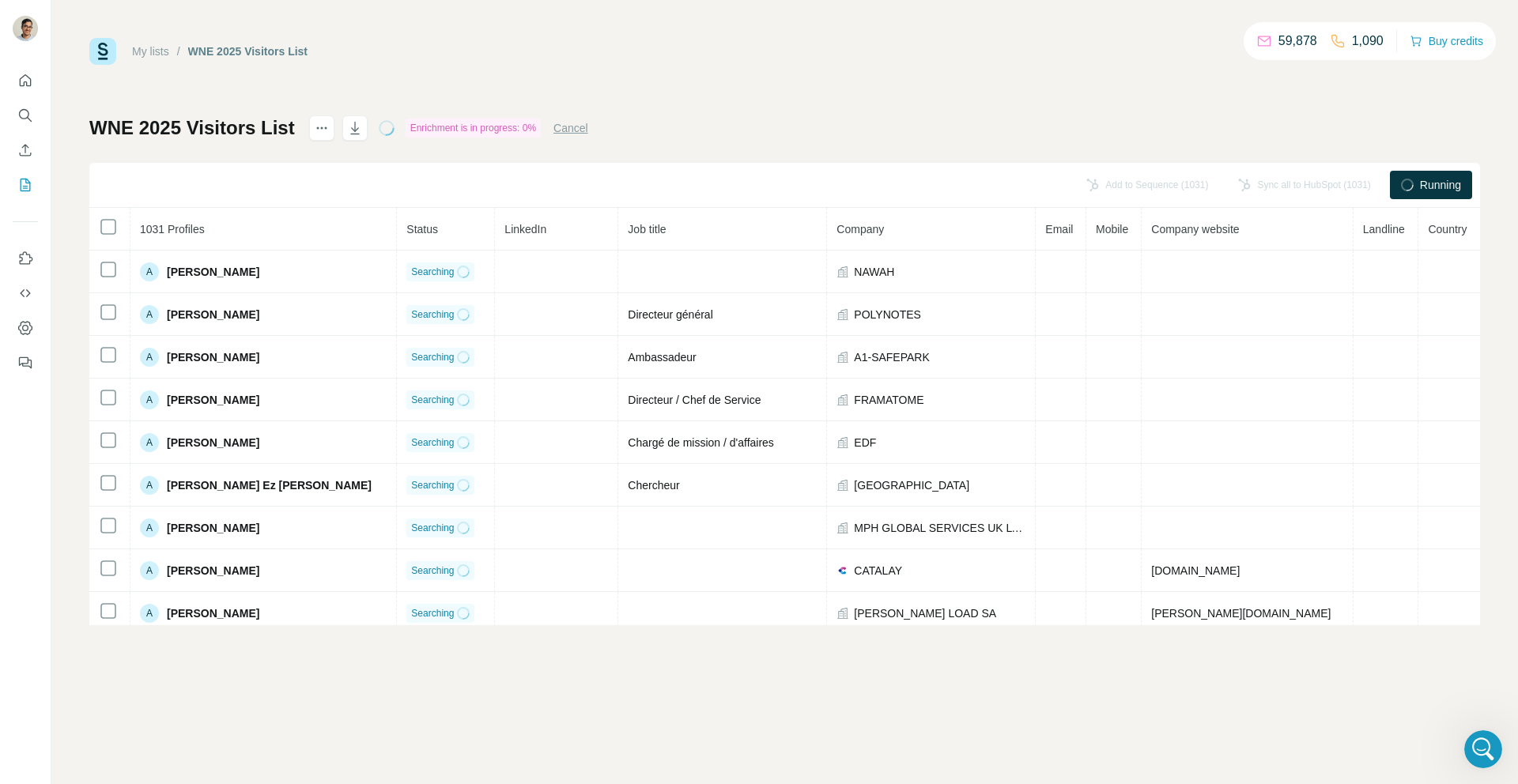
scroll to position [0, 0]
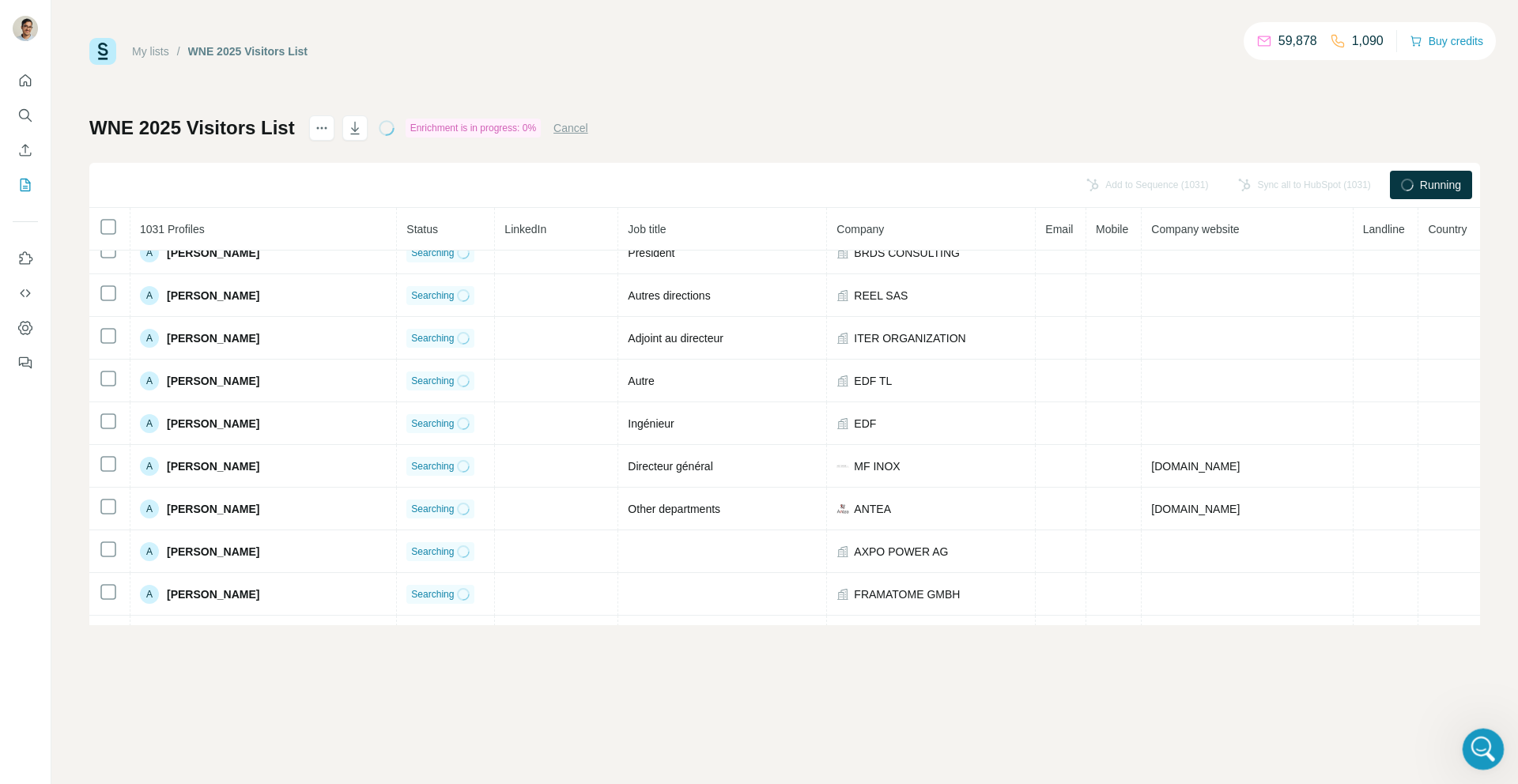
click at [1478, 754] on icon "Open Intercom Messenger" at bounding box center [1482, 747] width 26 height 26
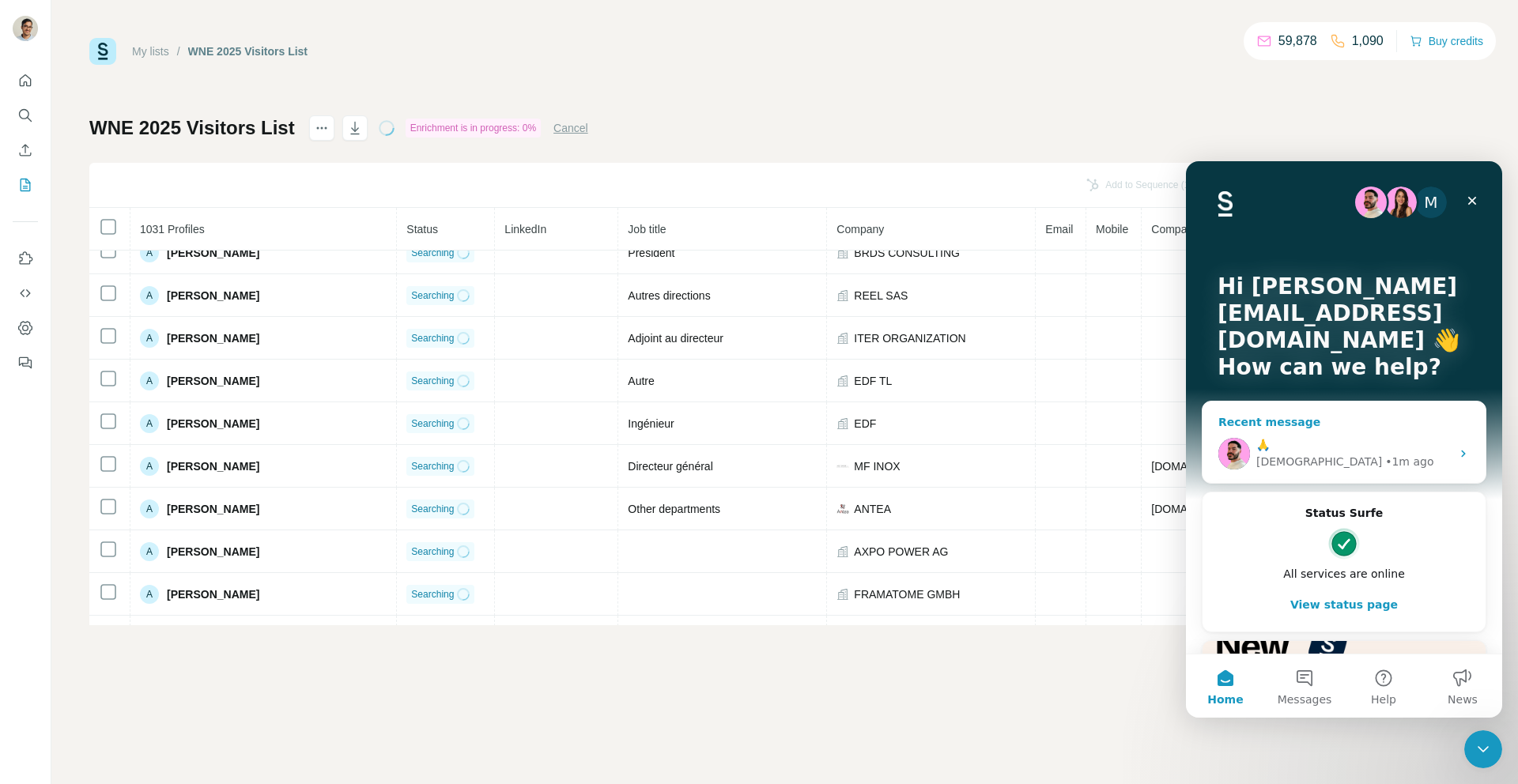
click at [1334, 449] on div "🙏" at bounding box center [1354, 445] width 194 height 17
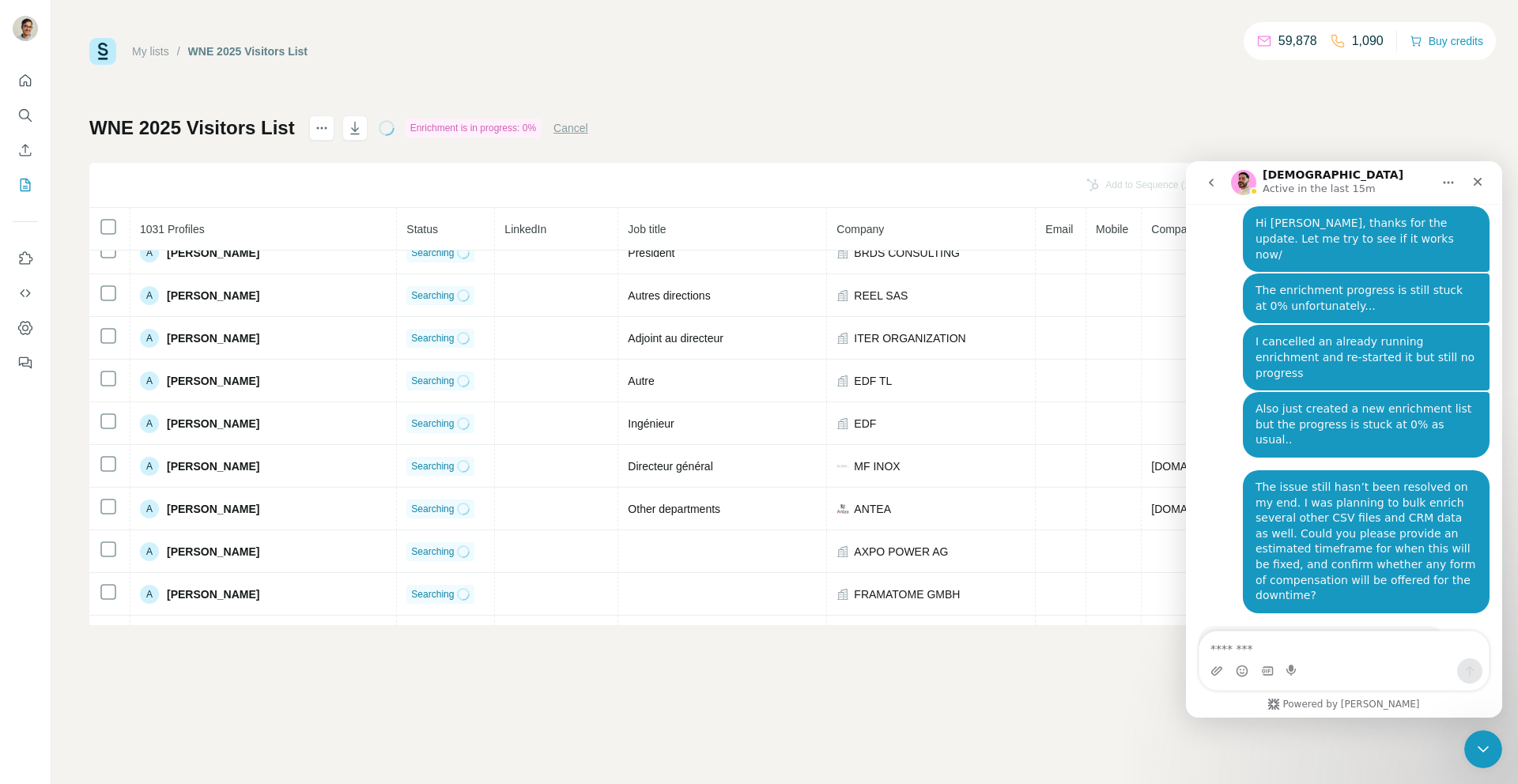
scroll to position [5249, 0]
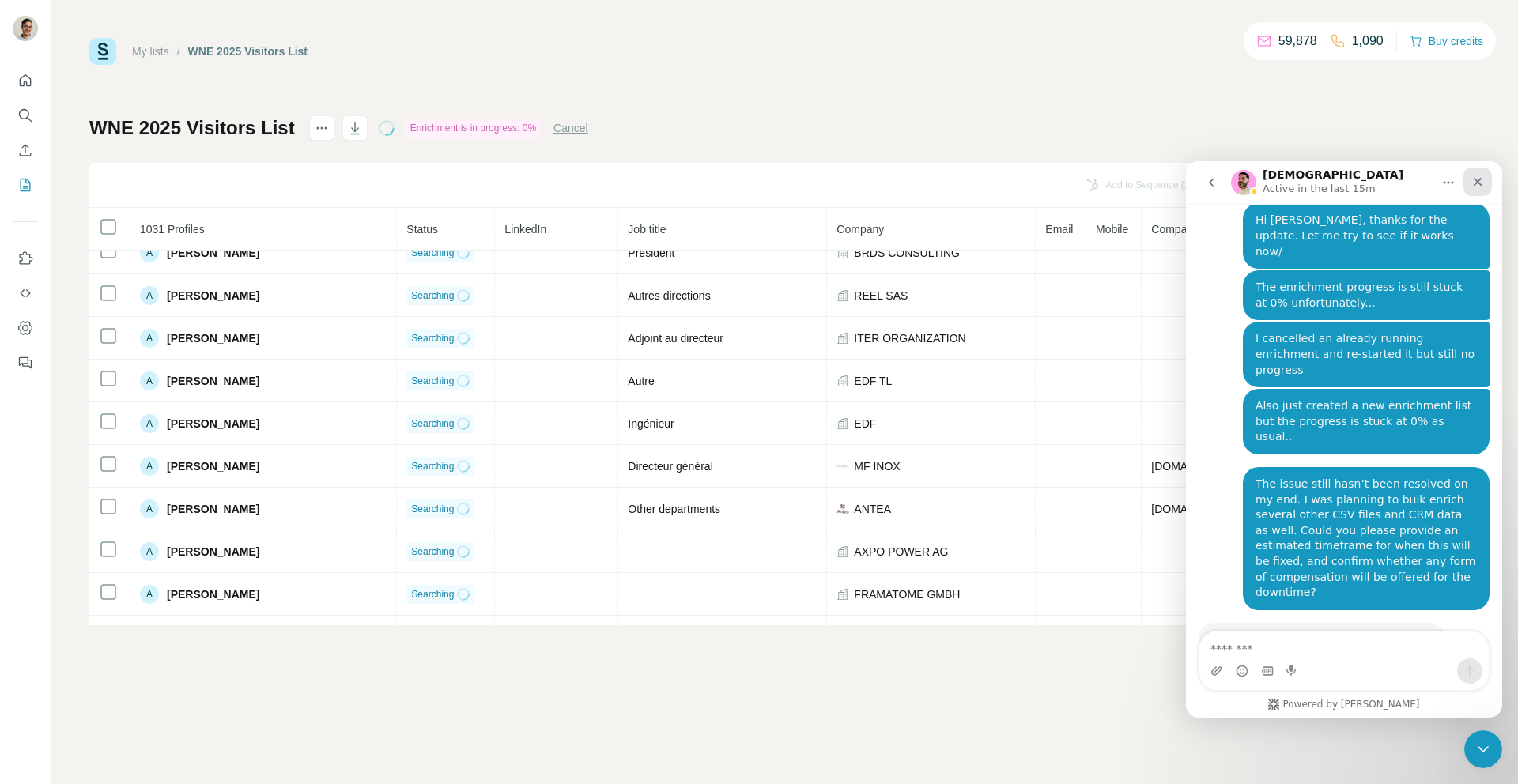
click at [1480, 171] on div "Close" at bounding box center [1478, 182] width 29 height 29
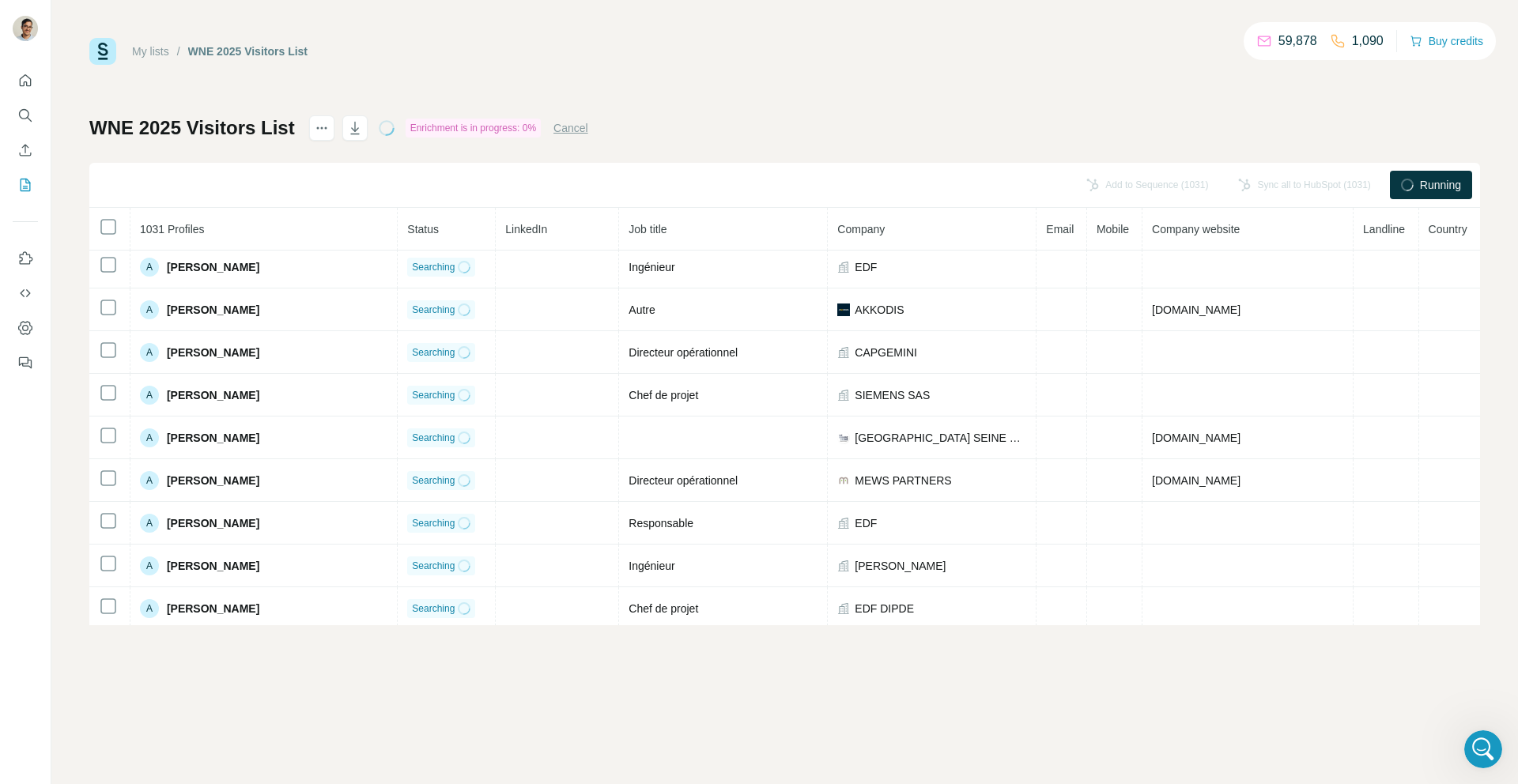
scroll to position [4320, 0]
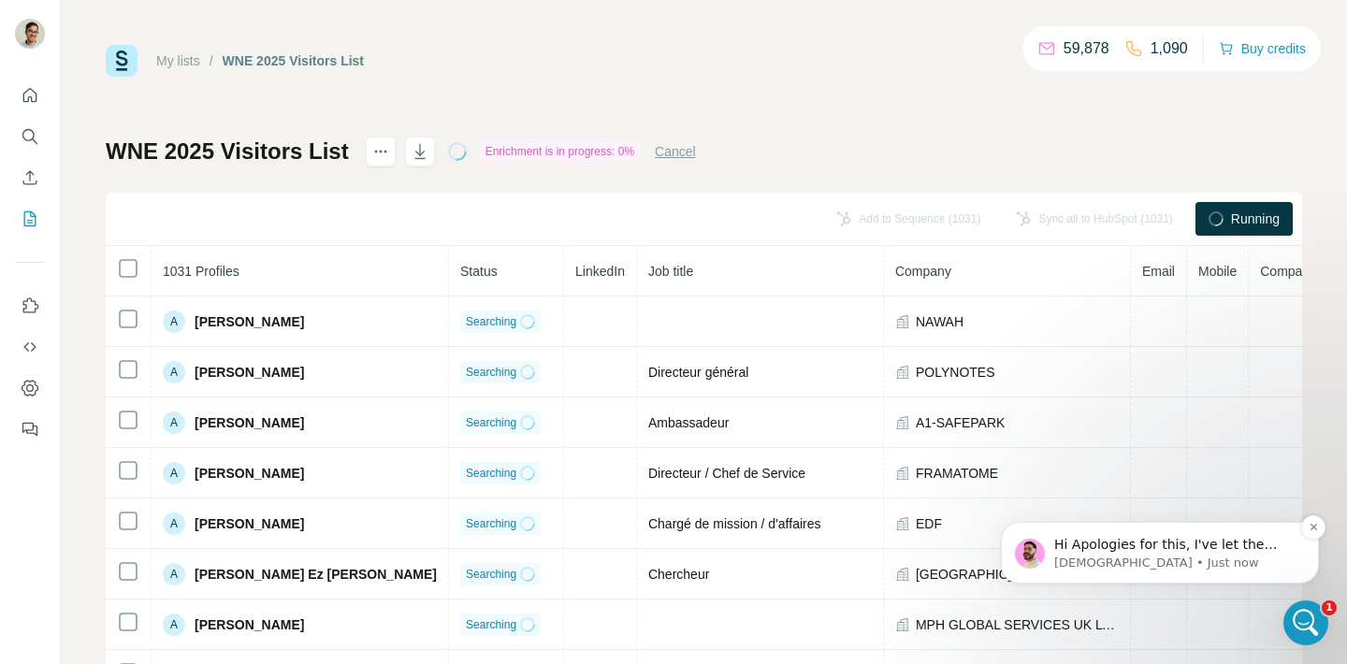
click at [1194, 568] on p "Christian • Just now" at bounding box center [1174, 563] width 241 height 17
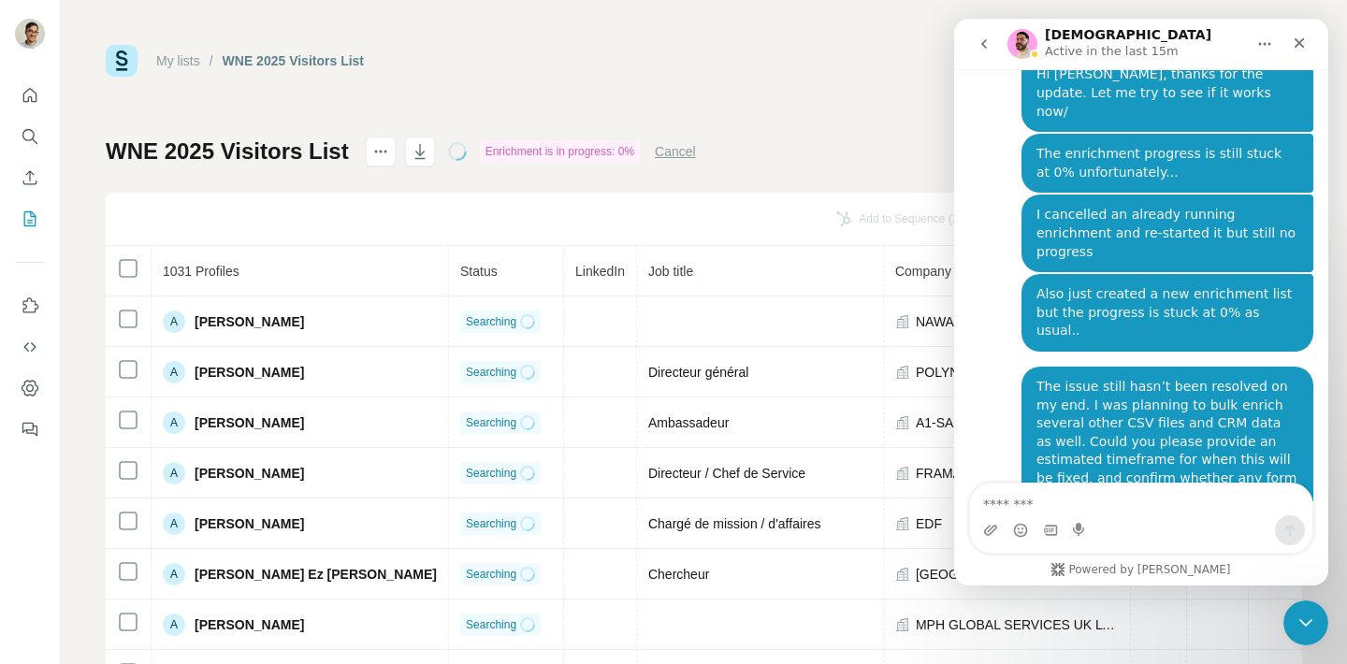
scroll to position [6231, 0]
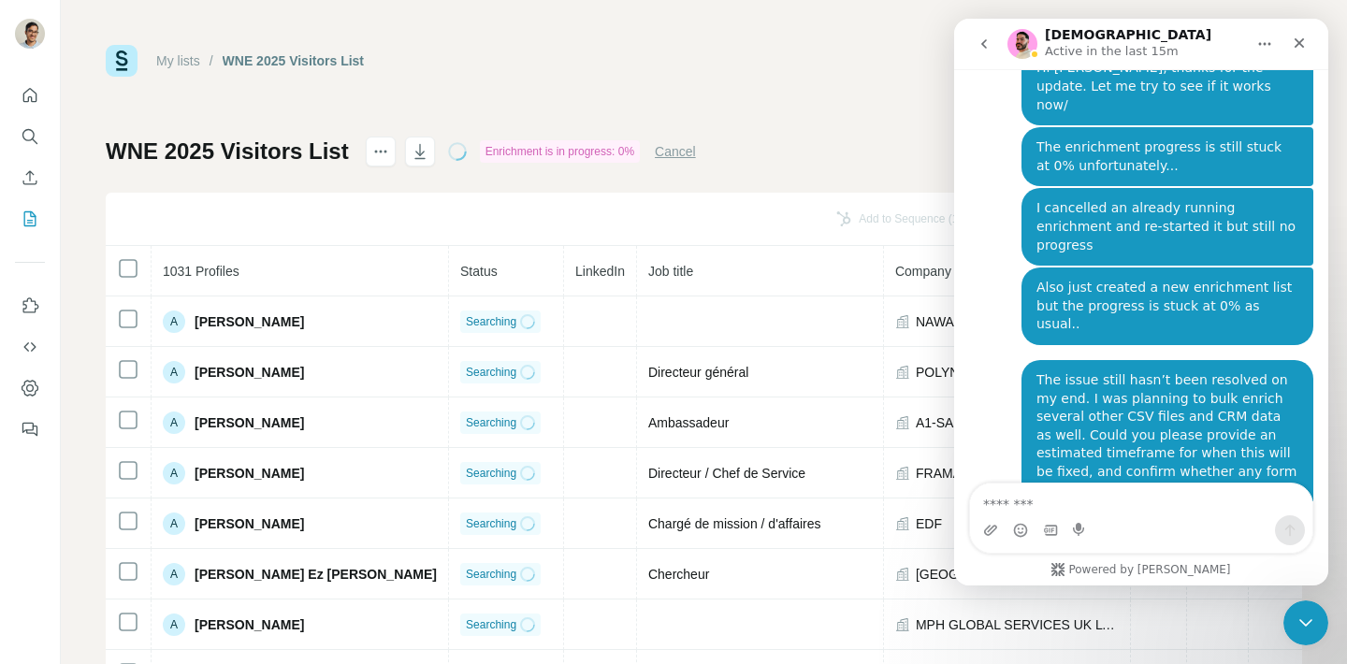
click at [1131, 614] on div "Apologies for this, I've let the team know this is still not resolved for you a…" at bounding box center [1115, 641] width 262 height 55
click at [1139, 493] on textarea "Message…" at bounding box center [1141, 500] width 342 height 32
drag, startPoint x: 1194, startPoint y: 414, endPoint x: 1217, endPoint y: 414, distance: 23.4
copy div "🙏"
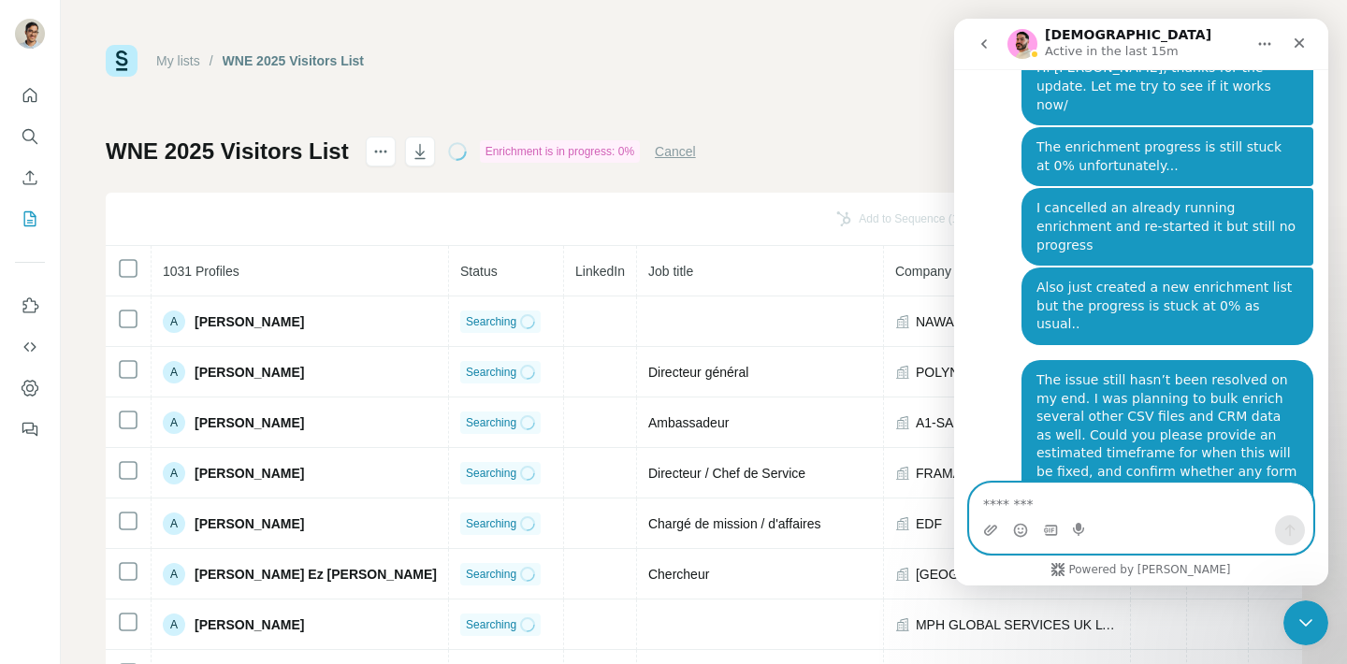
click at [1164, 491] on textarea "Message…" at bounding box center [1141, 500] width 342 height 32
paste textarea "**"
type textarea "**"
click at [1287, 539] on button "Send a message…" at bounding box center [1290, 531] width 30 height 30
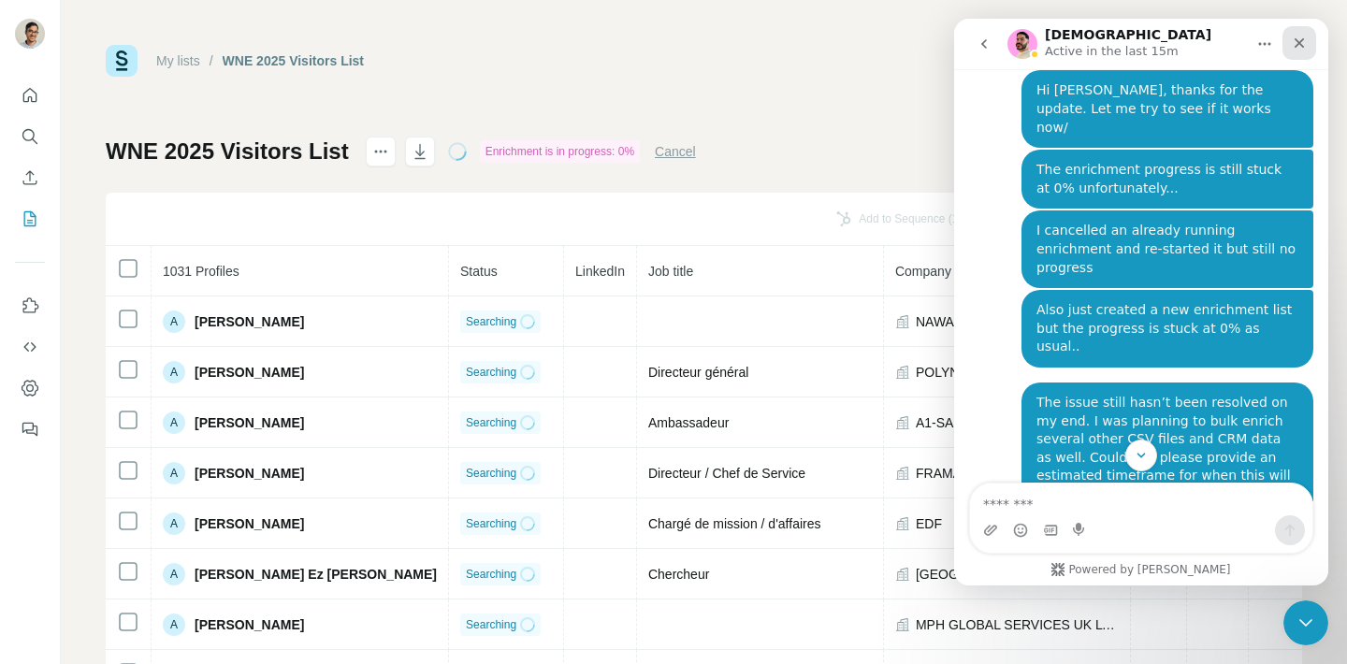
click at [1294, 51] on div "Close" at bounding box center [1300, 43] width 34 height 34
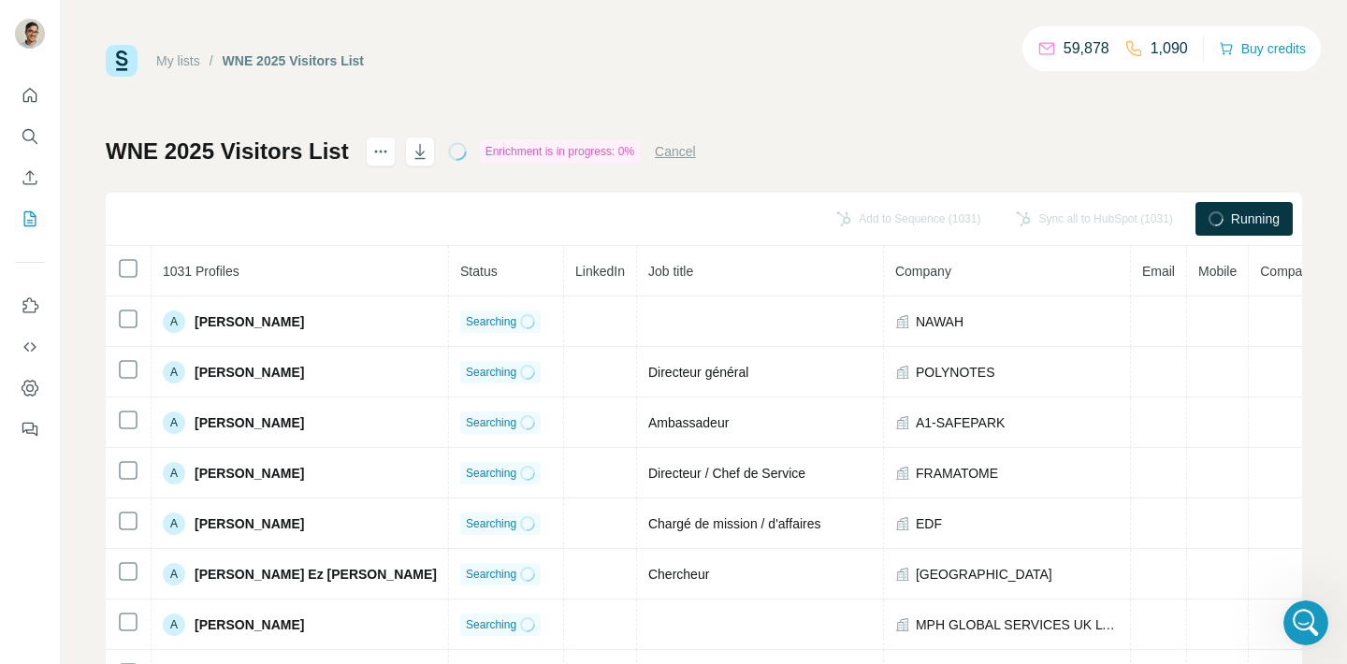
scroll to position [6304, 0]
click at [1299, 623] on icon "Open Intercom Messenger" at bounding box center [1303, 620] width 13 height 15
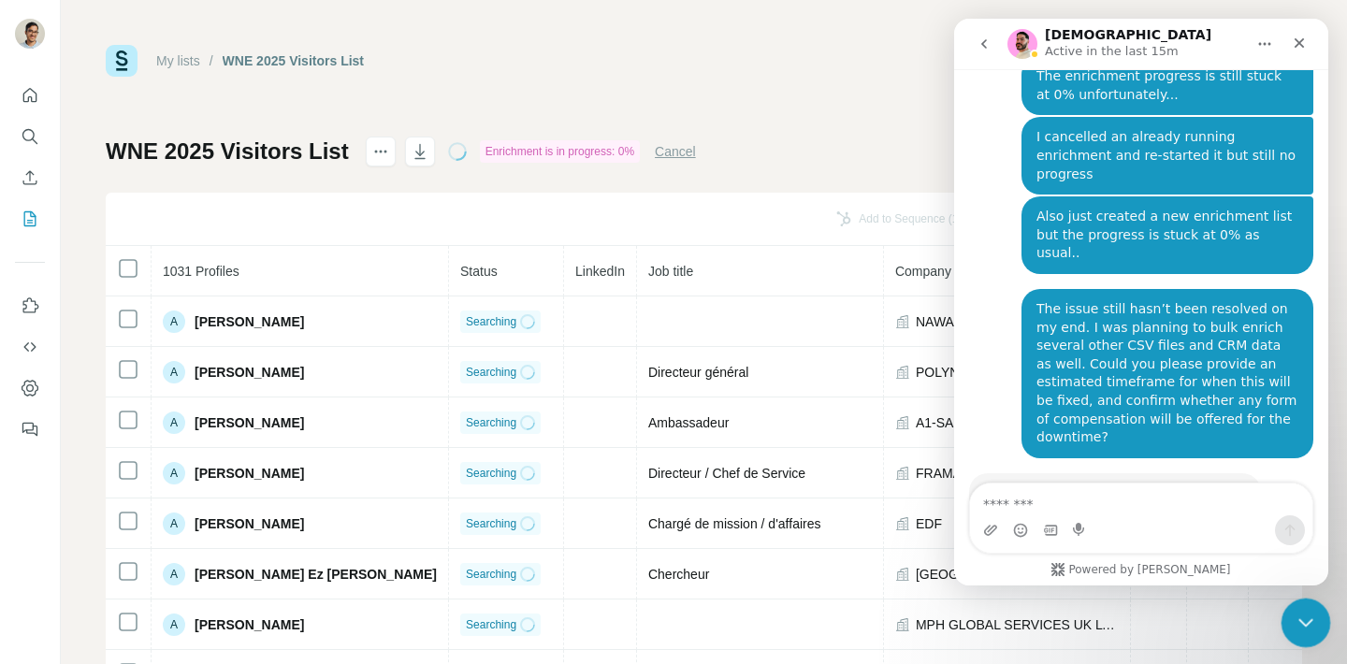
click at [1302, 613] on icon "Close Intercom Messenger" at bounding box center [1303, 620] width 22 height 22
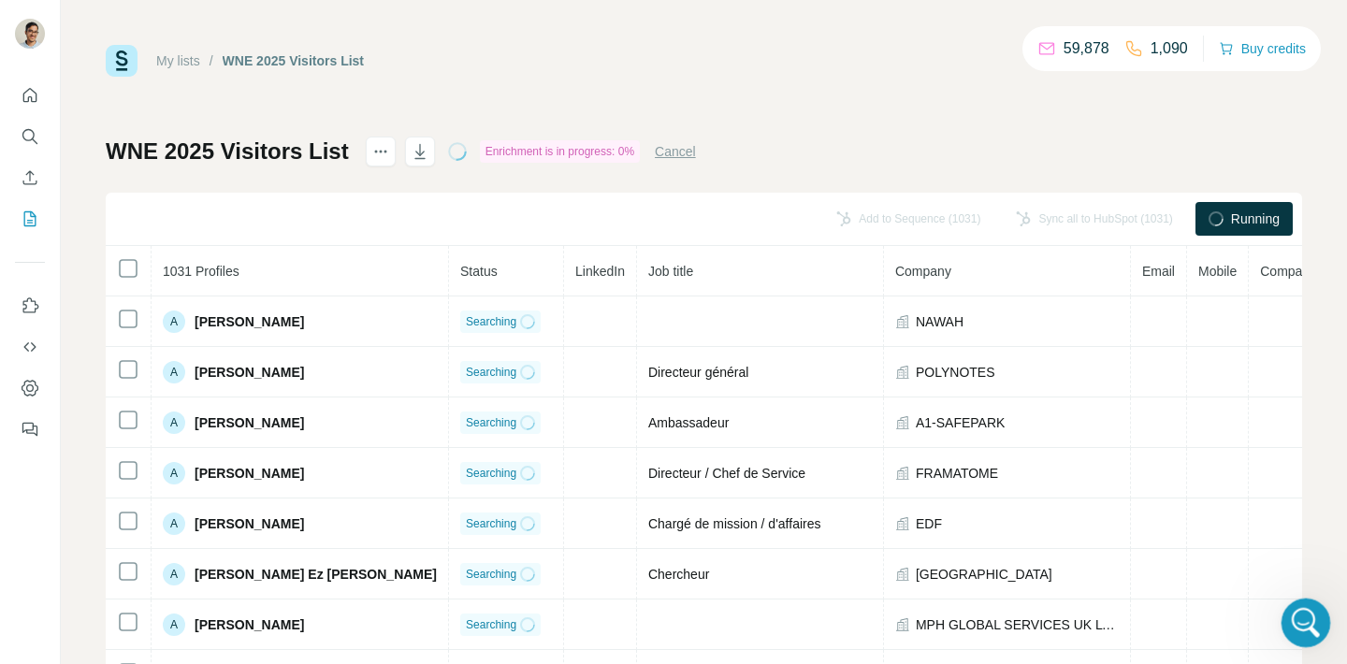
click at [1313, 631] on div "Open Intercom Messenger" at bounding box center [1303, 620] width 62 height 62
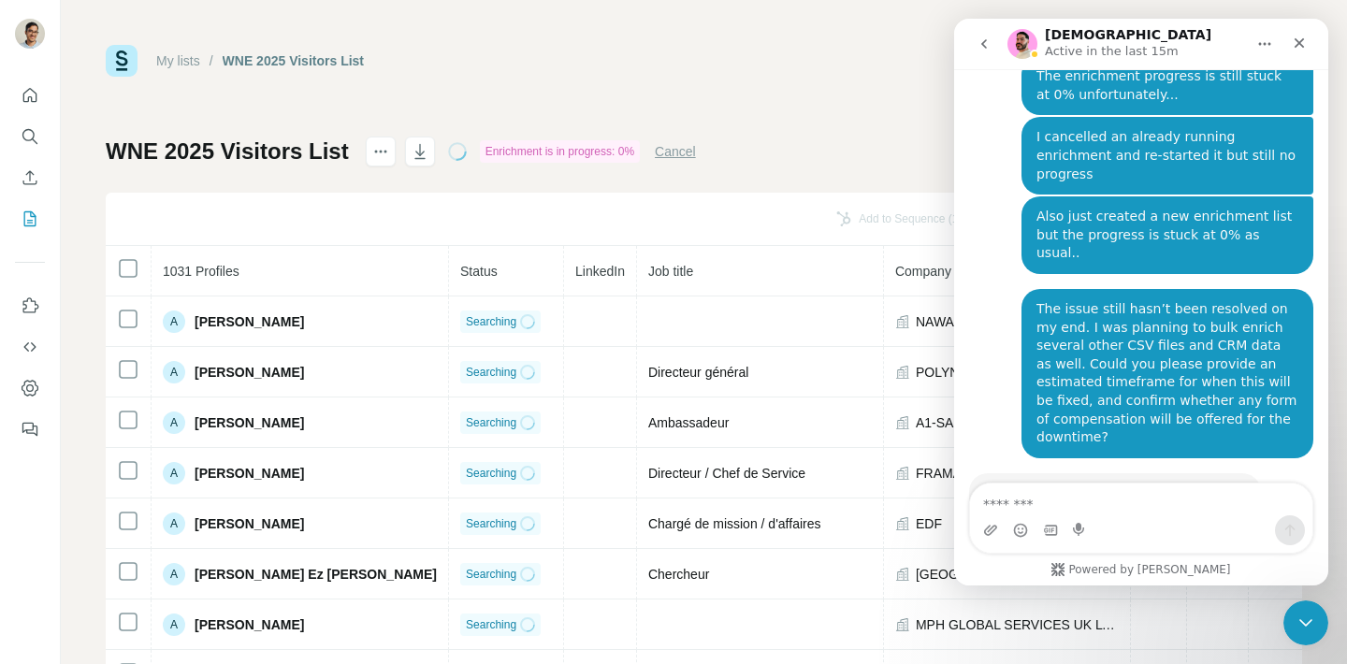
click at [1296, 47] on icon "Close" at bounding box center [1300, 43] width 10 height 10
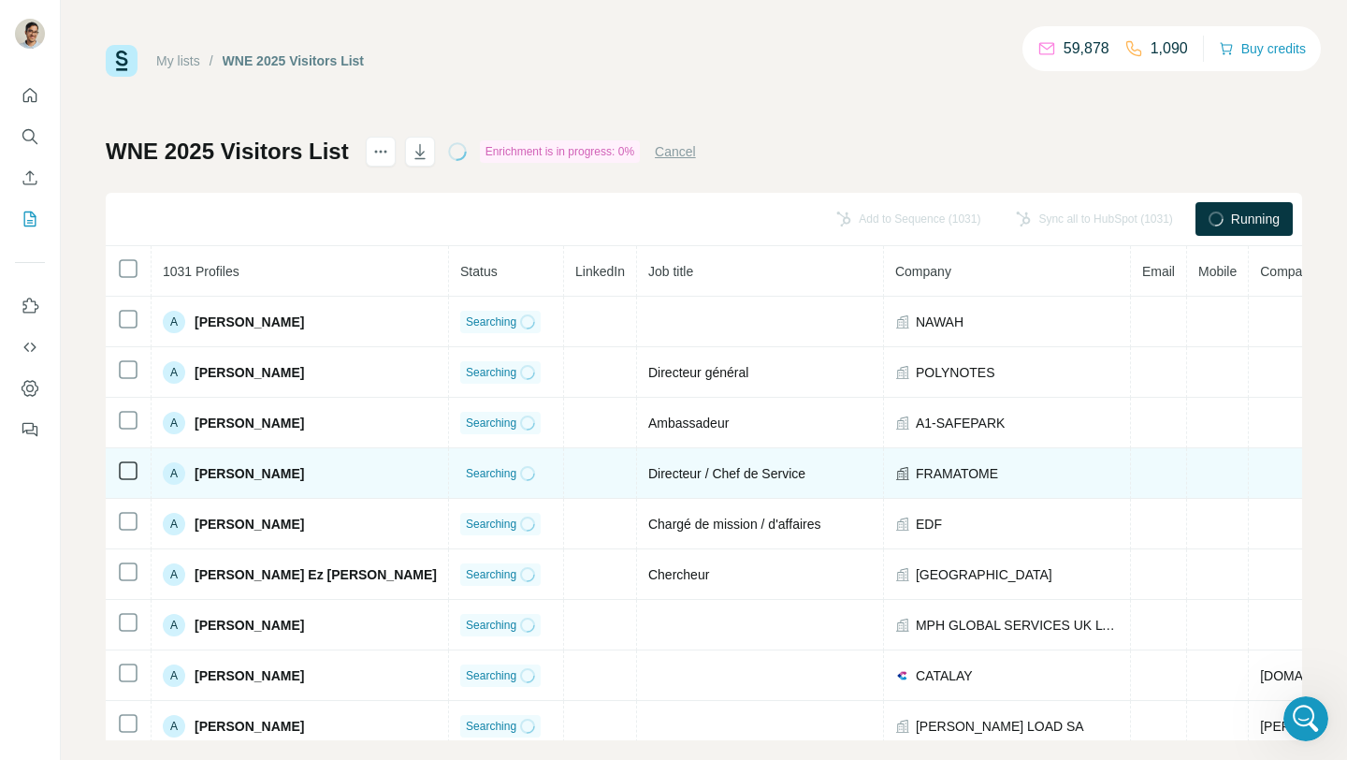
scroll to position [6213, 0]
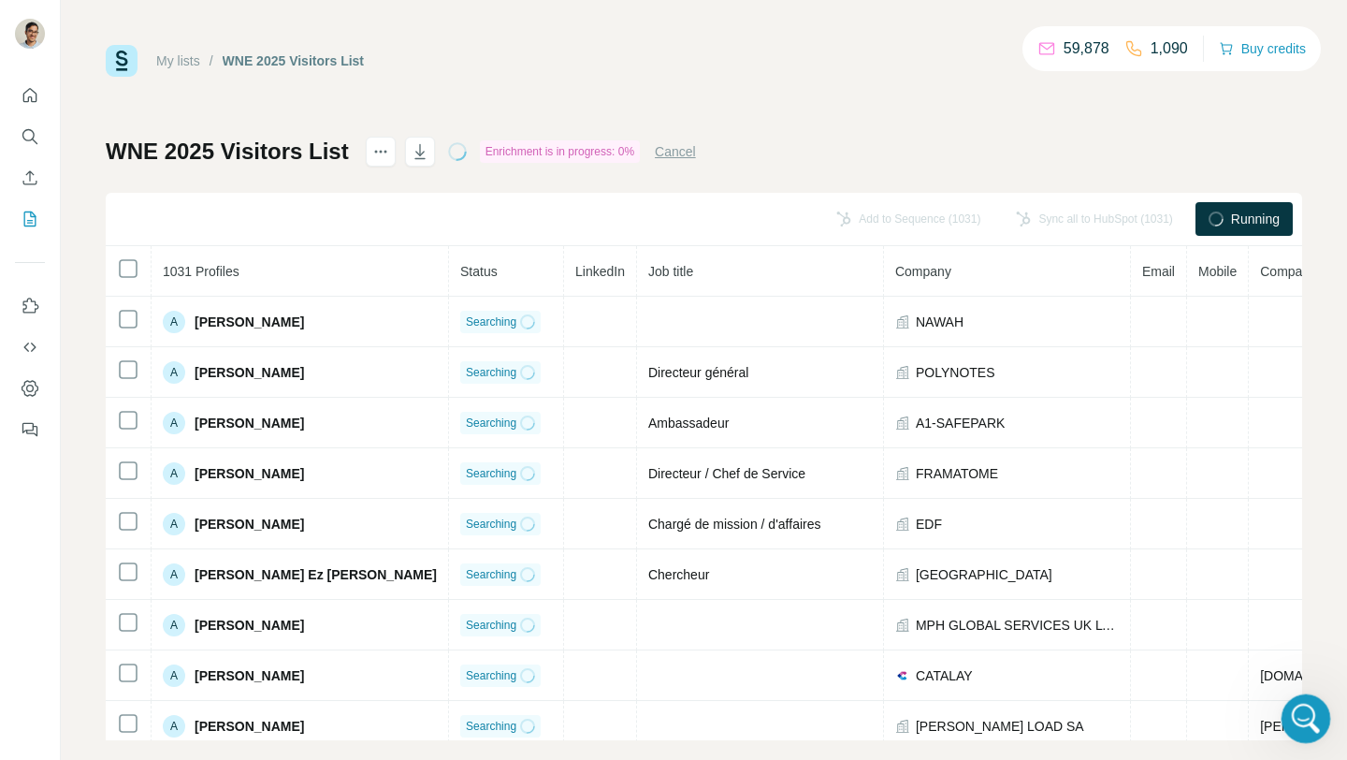
click at [1315, 663] on icon "Open Intercom Messenger" at bounding box center [1303, 716] width 31 height 31
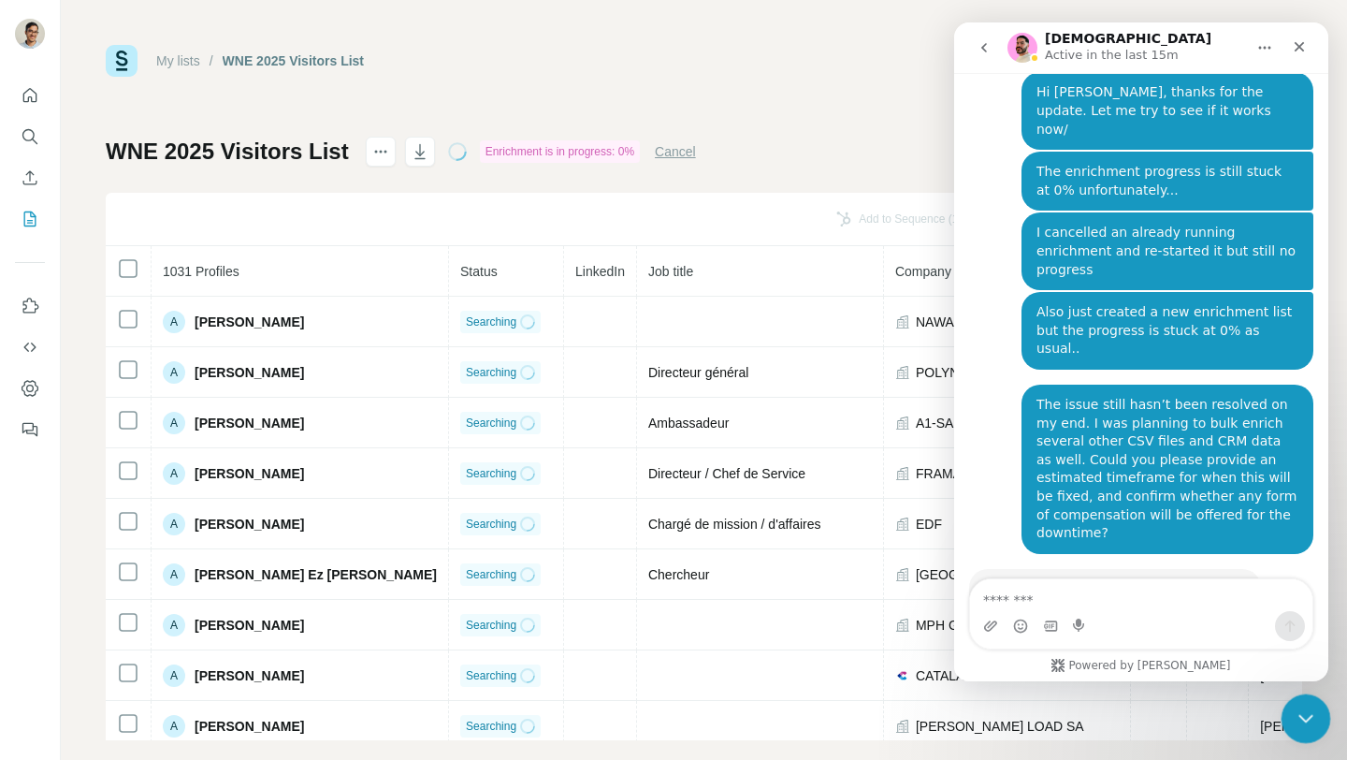
click at [1313, 663] on icon "Close Intercom Messenger" at bounding box center [1303, 716] width 22 height 22
